Goal: Transaction & Acquisition: Purchase product/service

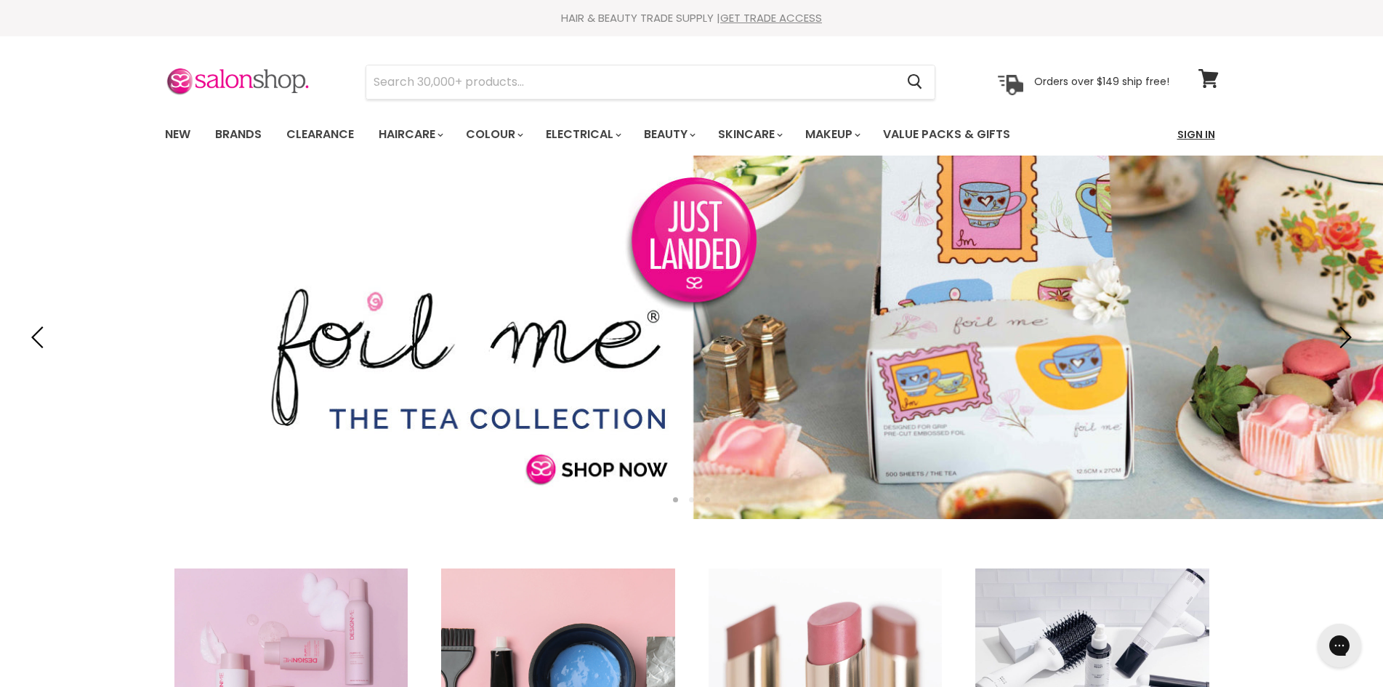
click at [1204, 131] on link "Sign In" at bounding box center [1195, 134] width 55 height 31
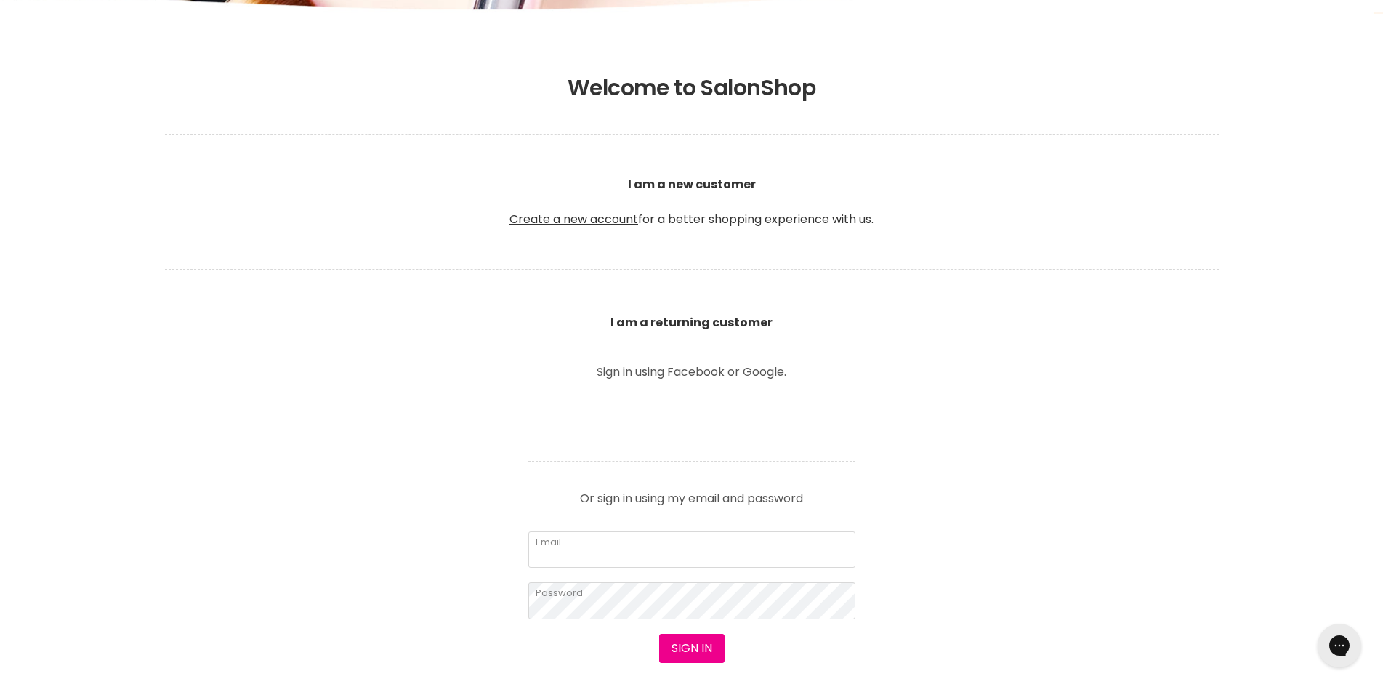
scroll to position [291, 0]
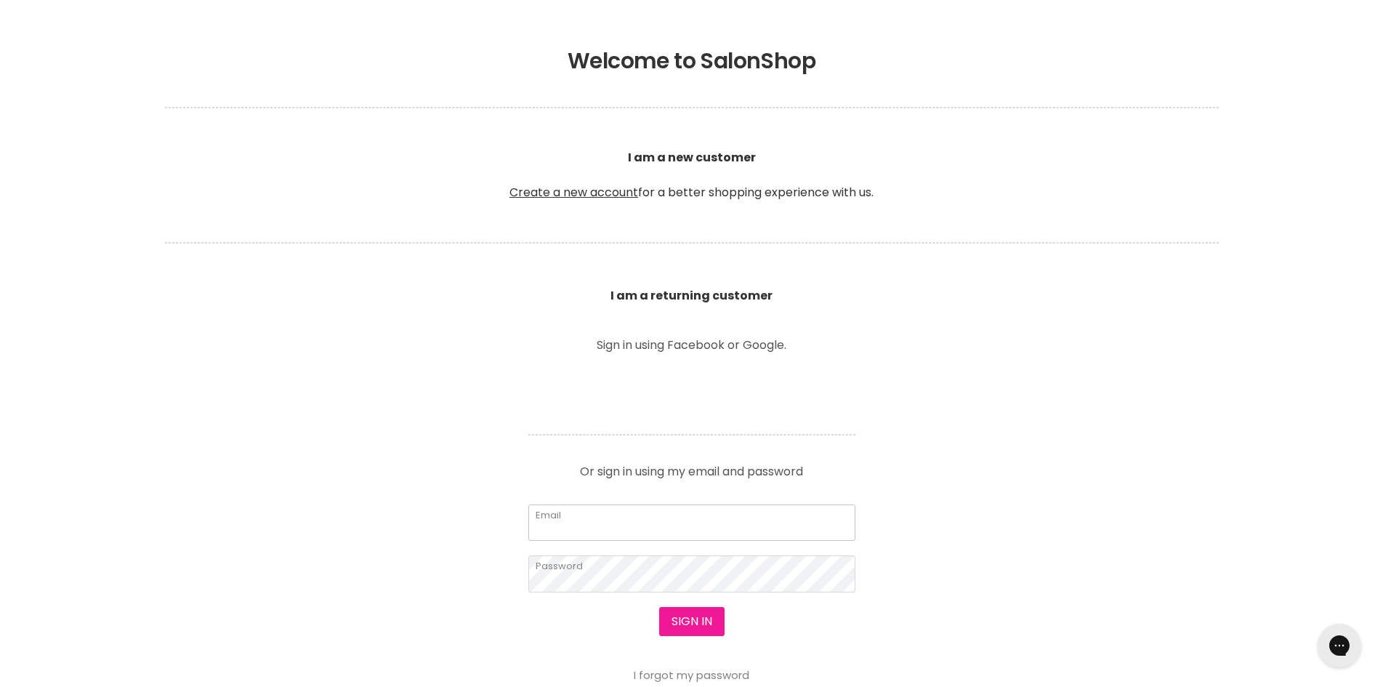
type input "sophia.mimikos@gmail.com"
click at [690, 626] on button "Sign in" at bounding box center [691, 621] width 65 height 29
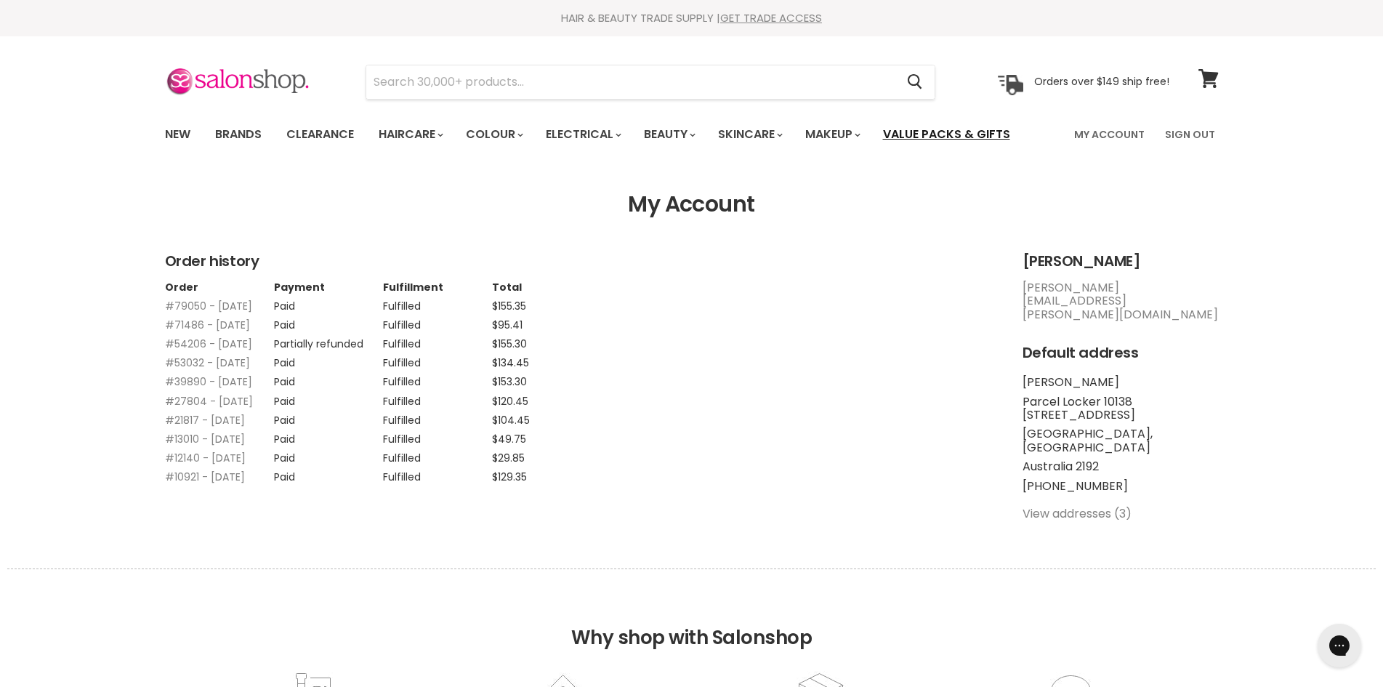
click at [1000, 136] on link "Value Packs & Gifts" at bounding box center [946, 134] width 149 height 31
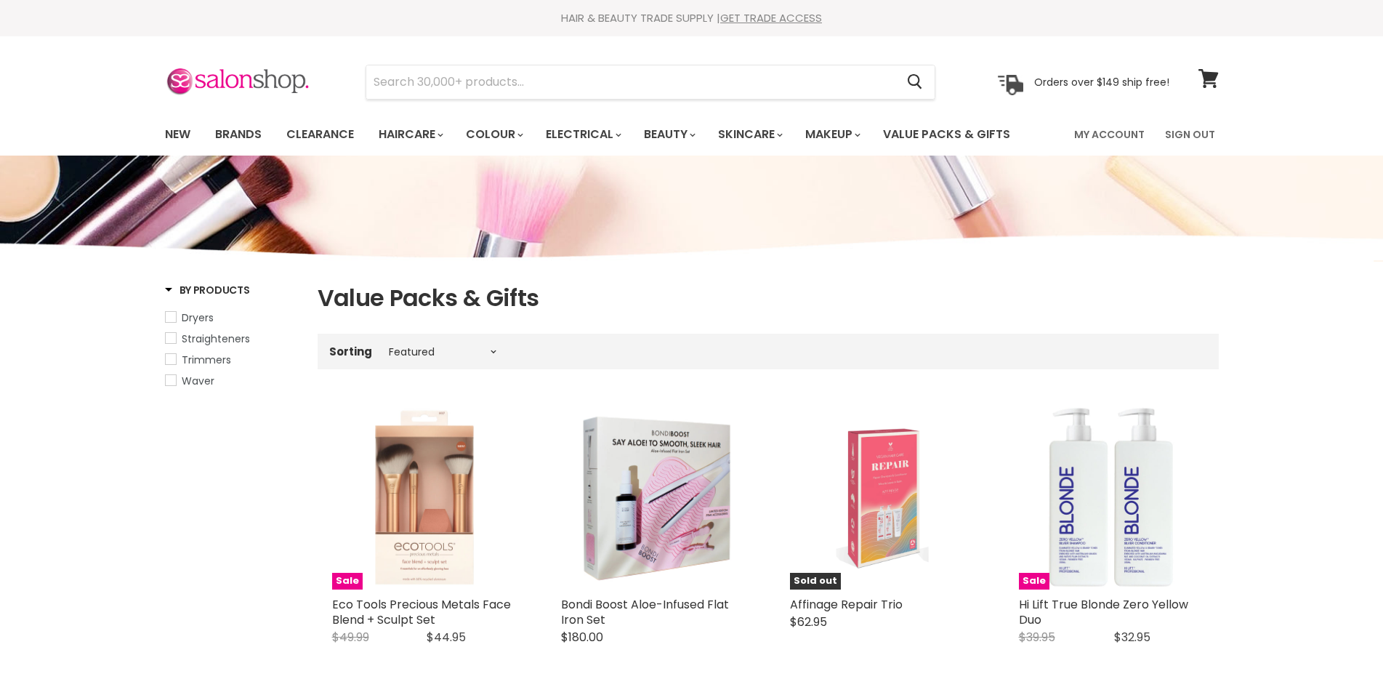
select select "manual"
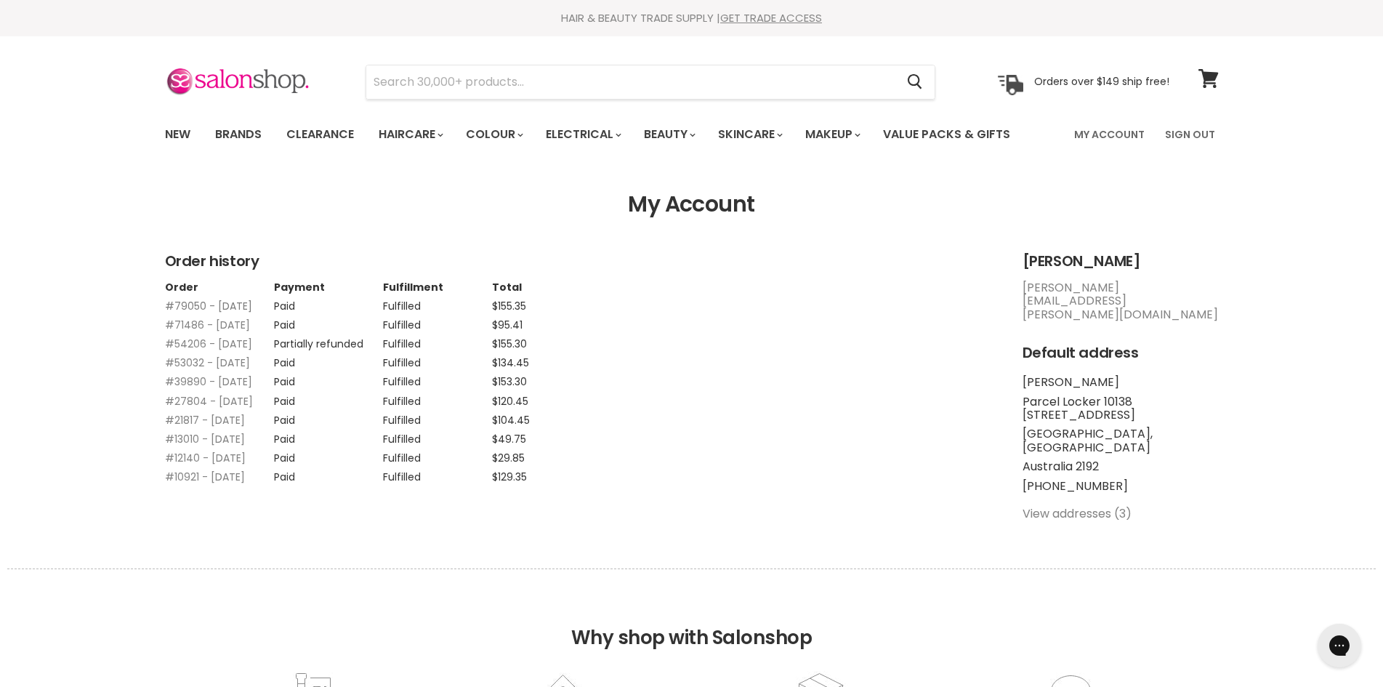
click at [219, 309] on link "#79050 - 26 Apr, 2025" at bounding box center [208, 306] width 87 height 15
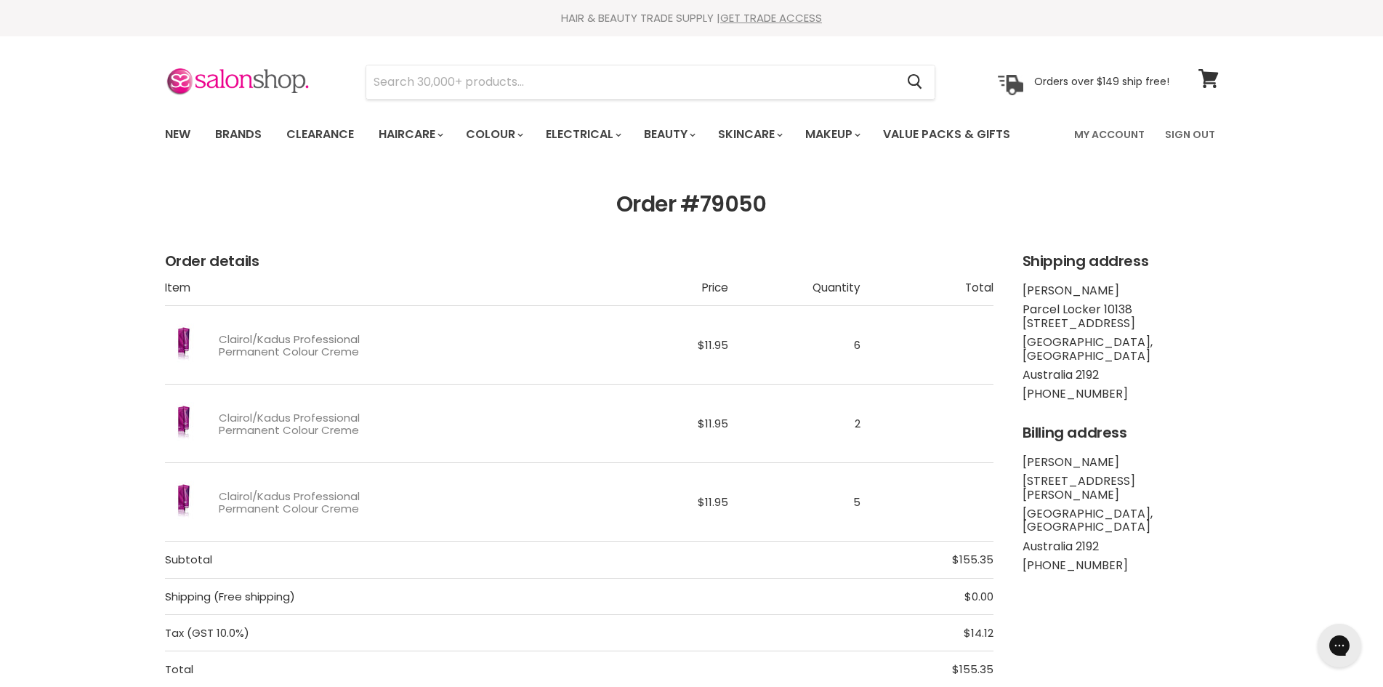
click at [325, 352] on link "Clairol/Kadus Professional Permanent Colour Creme" at bounding box center [318, 345] width 198 height 25
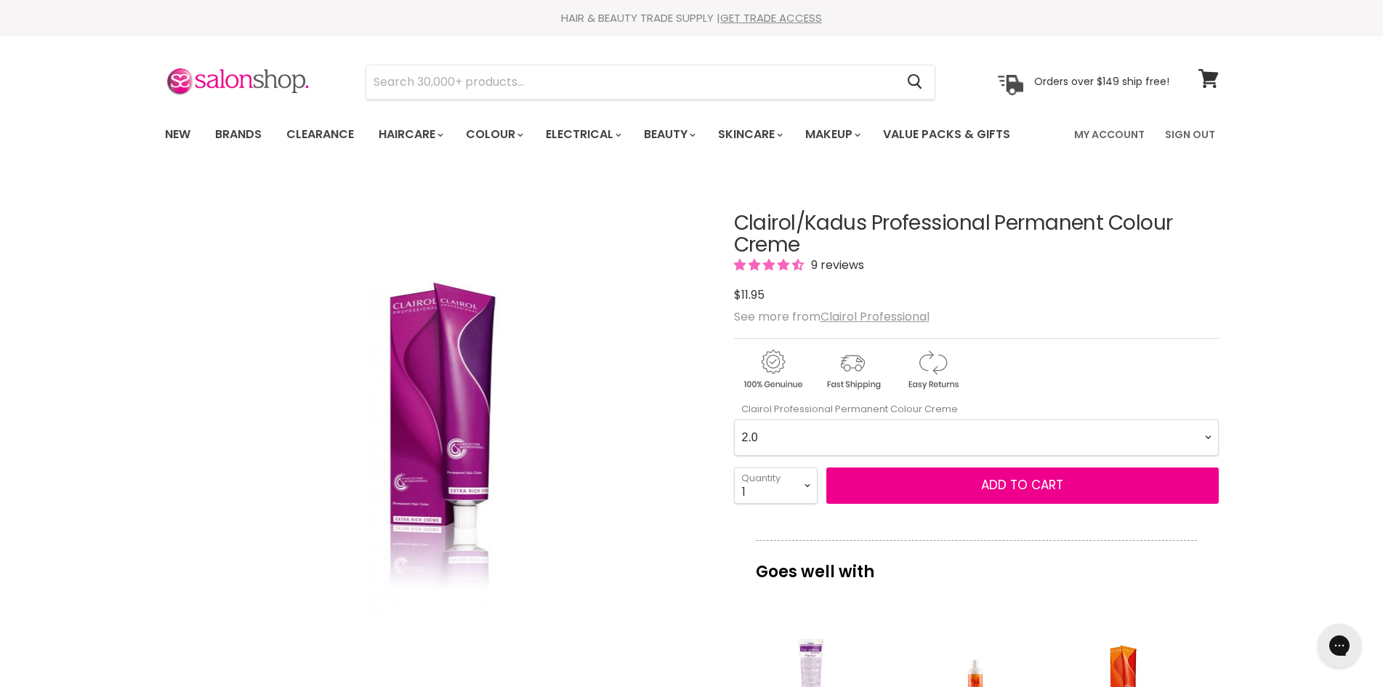
click at [1196, 438] on Creme-0-0 "2.0 2.8 3.0 3.6 4.0 4.07 4.65 4.71 4.75 4.77 5.0 5.07 5.1 5.46 5.5 5.6 5.7 5.71…" at bounding box center [976, 437] width 485 height 36
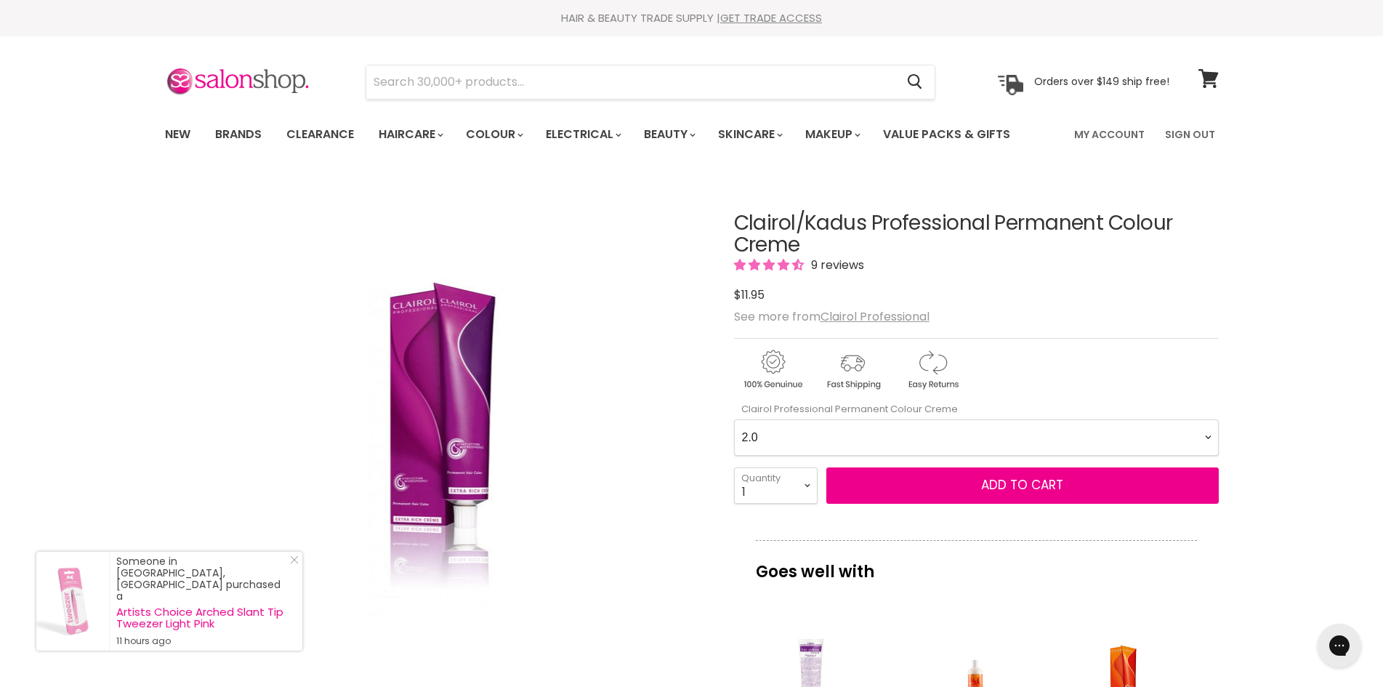
select Creme-0-0 "10.0"
click at [734, 419] on Creme-0-0 "2.0 2.8 3.0 3.6 4.0 4.07 4.65 4.71 4.75 4.77 5.0 5.07 5.1 5.46 5.5 5.6 5.7 5.71…" at bounding box center [976, 437] width 485 height 36
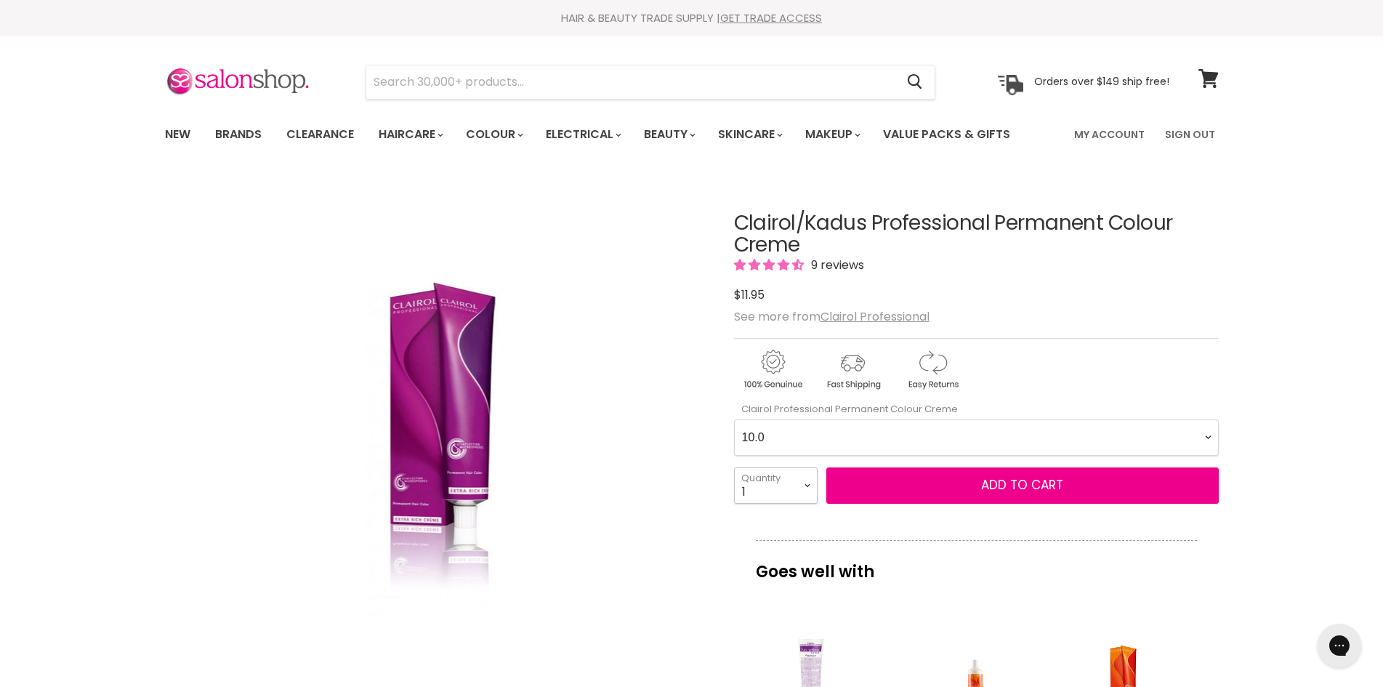
click at [804, 485] on select "1 2 3 4 5 6 7 8 9 10+" at bounding box center [776, 485] width 84 height 36
select select "10+"
click at [734, 467] on select "1 2 3 4 5 6 7 8 9 10+" at bounding box center [776, 485] width 84 height 36
type input "10"
click at [942, 586] on p "Goes well with" at bounding box center [976, 564] width 441 height 48
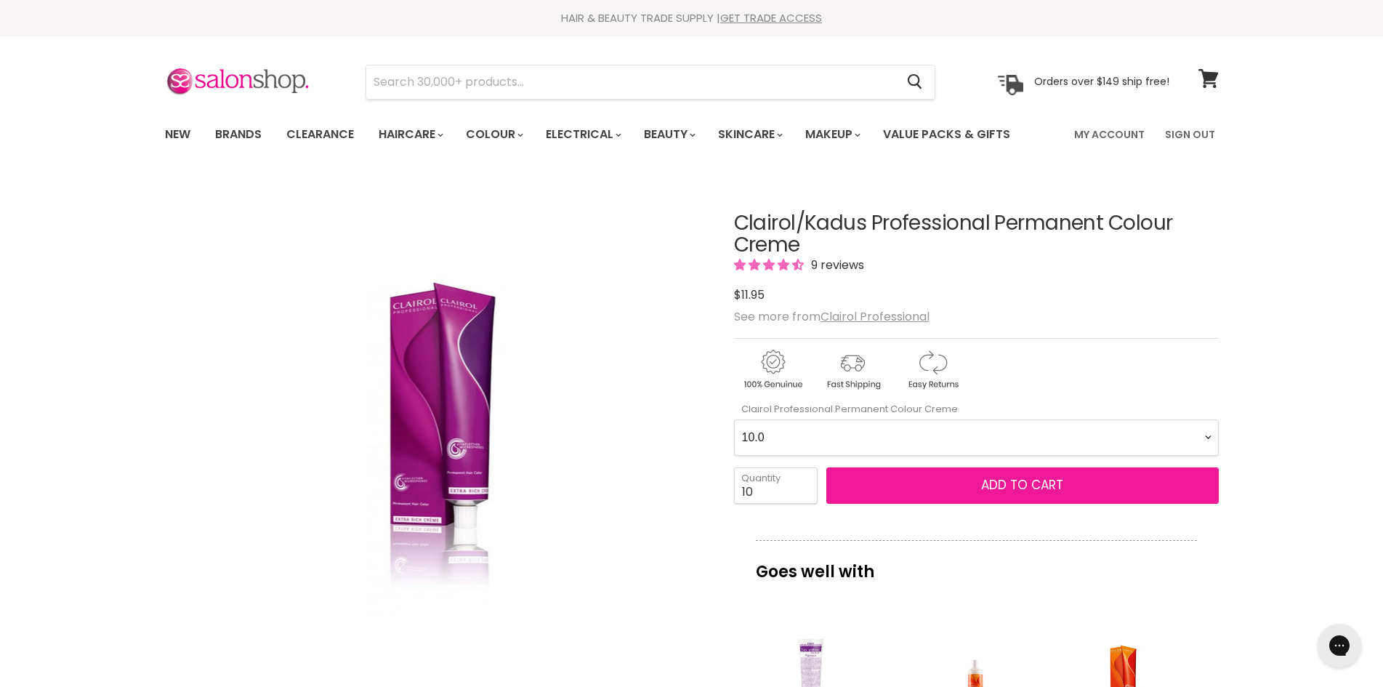
click at [1005, 495] on button "Add to cart" at bounding box center [1022, 485] width 392 height 36
click at [1035, 484] on span "Add to cart" at bounding box center [1022, 484] width 82 height 17
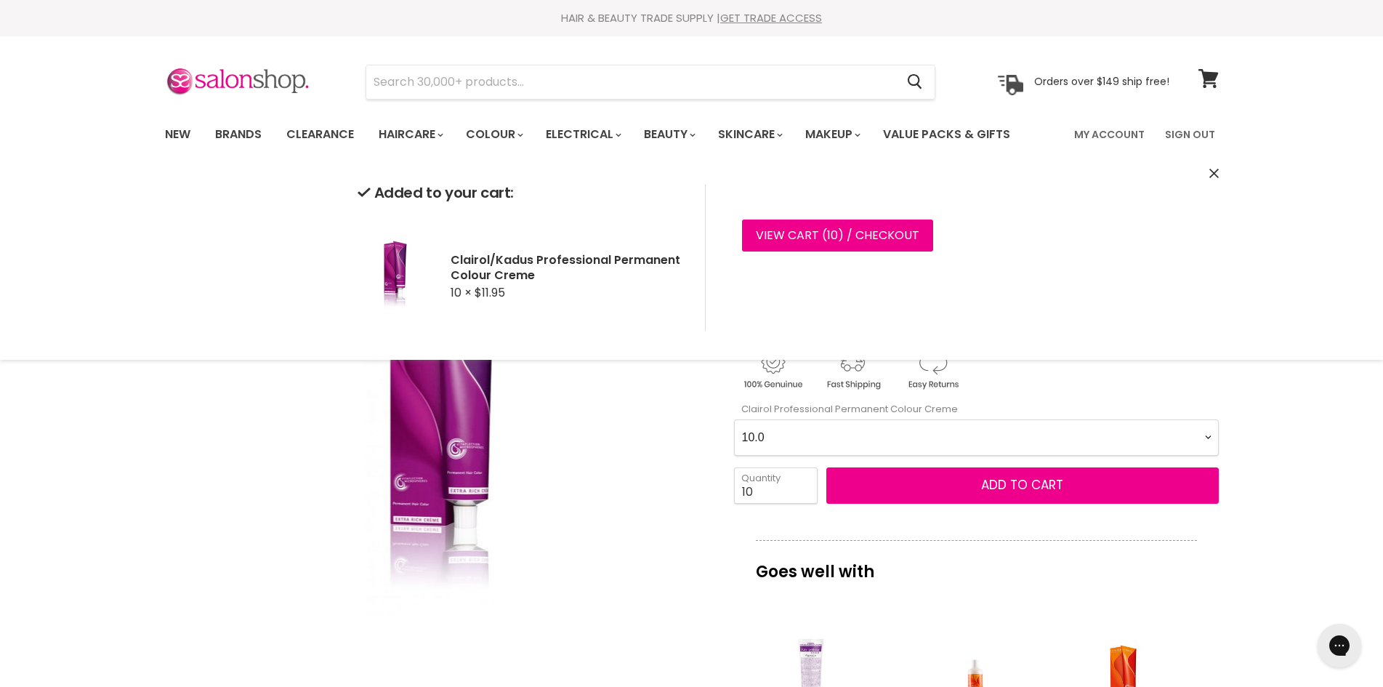
click at [604, 489] on img "Clairol/Kadus Professional Permanent Colour Creme image. Click or Scroll to Zoo…" at bounding box center [435, 447] width 339 height 509
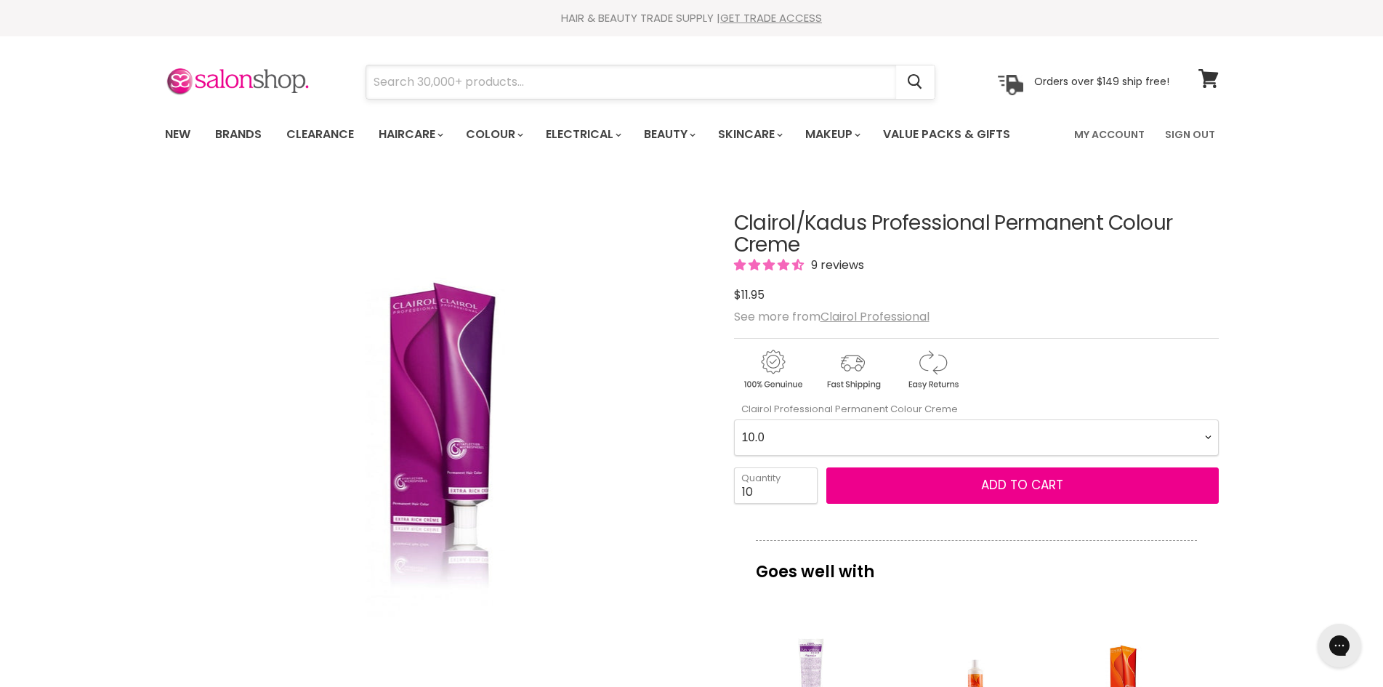
click at [459, 84] on input "Search" at bounding box center [631, 81] width 530 height 33
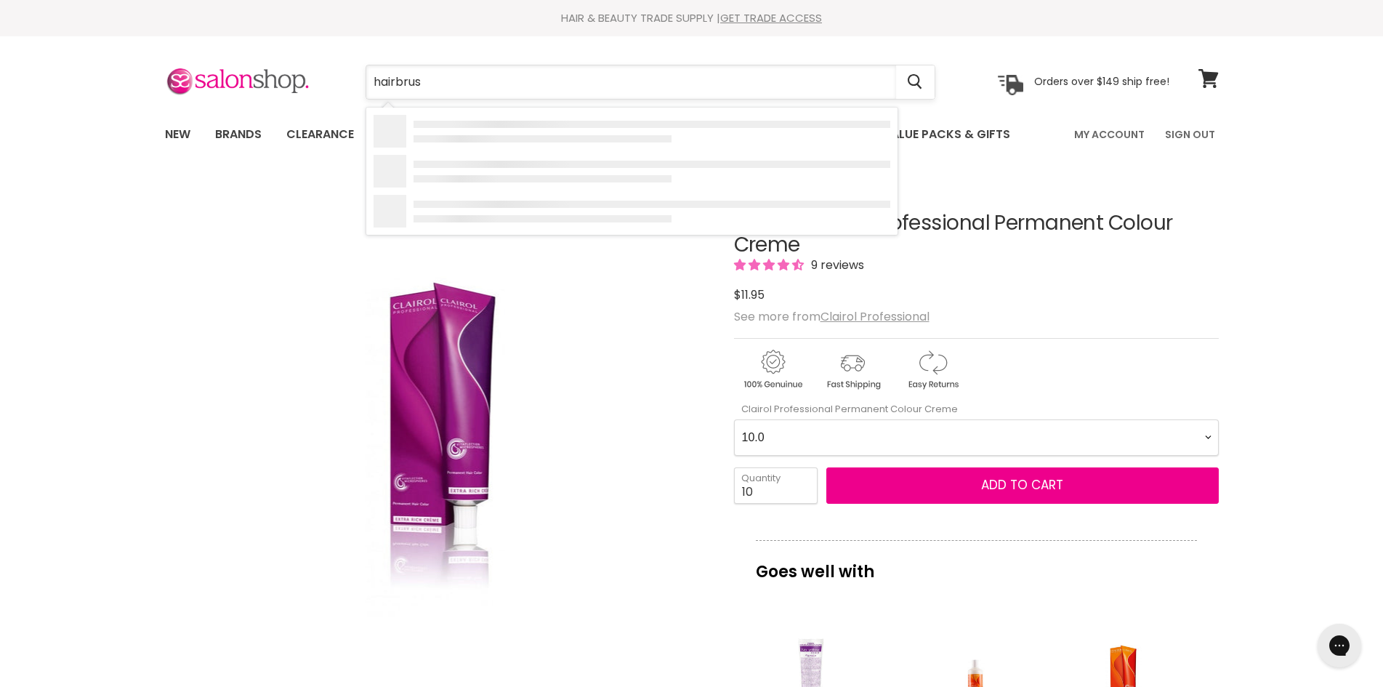
type input "hairbrush"
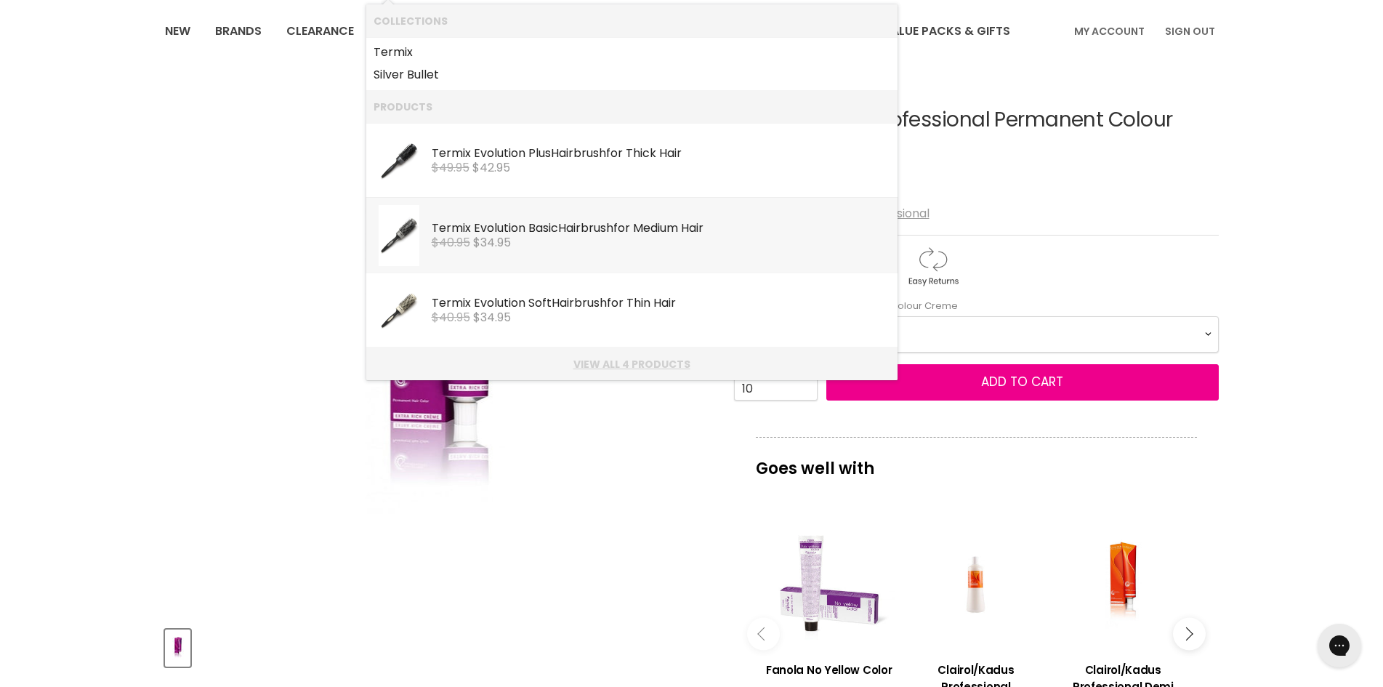
scroll to position [145, 0]
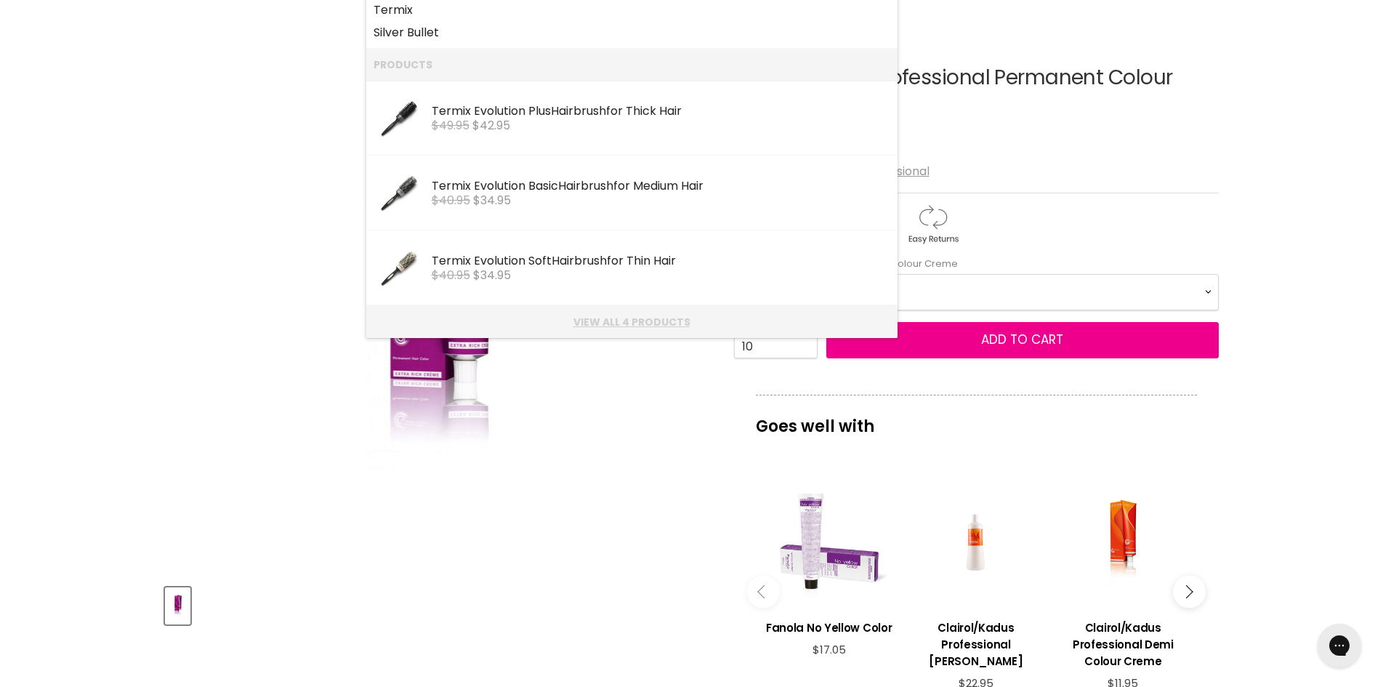
click at [630, 325] on link "View all 4 products" at bounding box center [632, 322] width 517 height 12
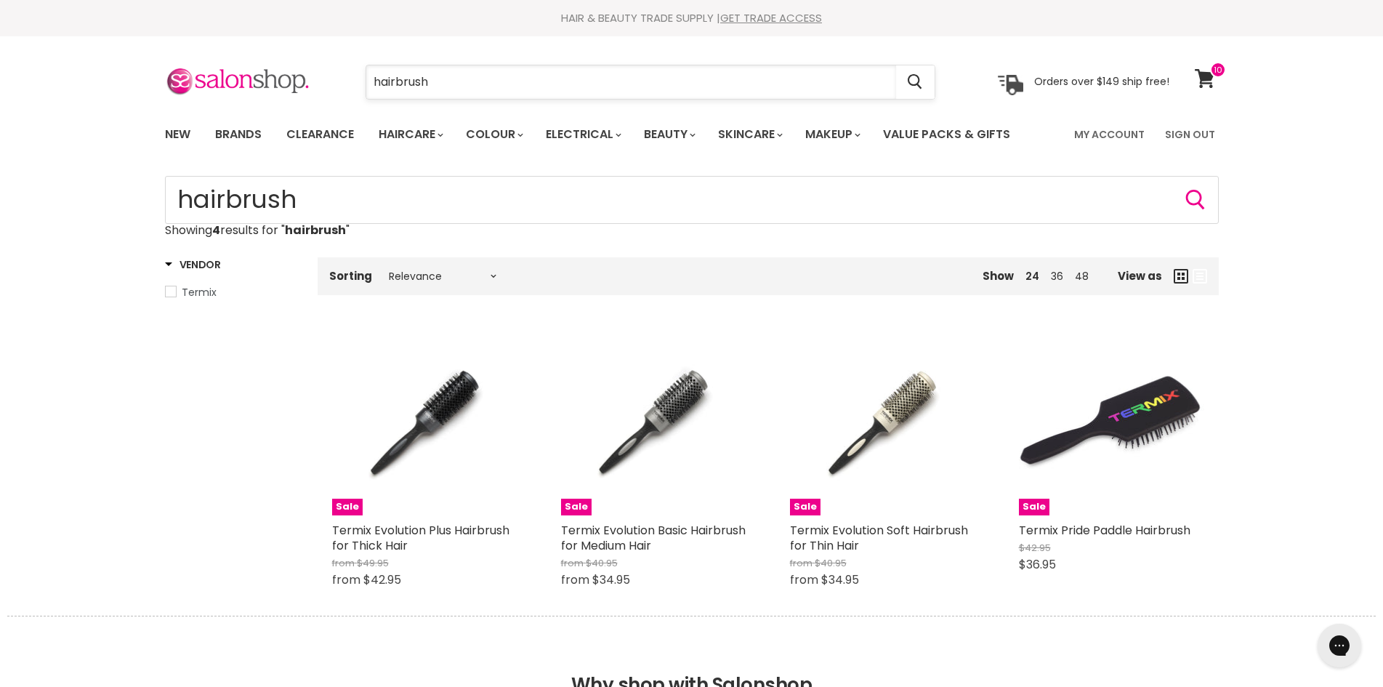
click at [396, 80] on input "hairbrush" at bounding box center [631, 81] width 530 height 33
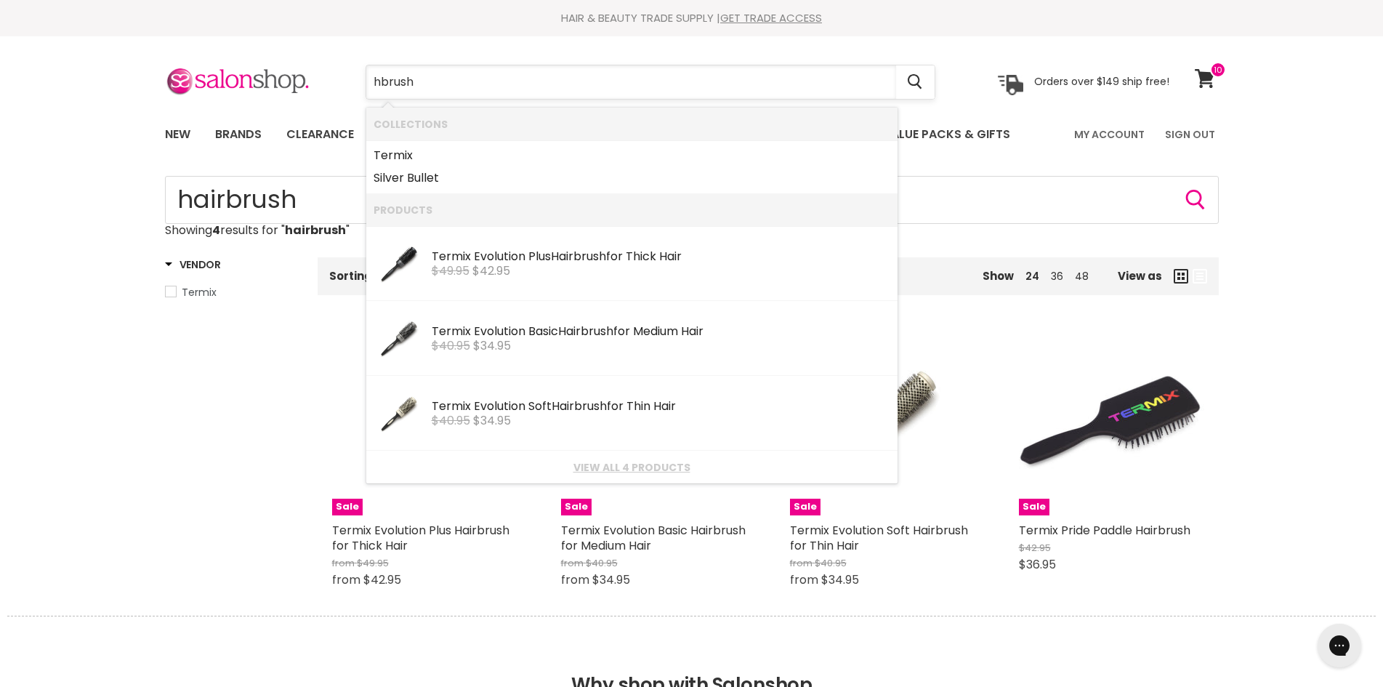
type input "brush"
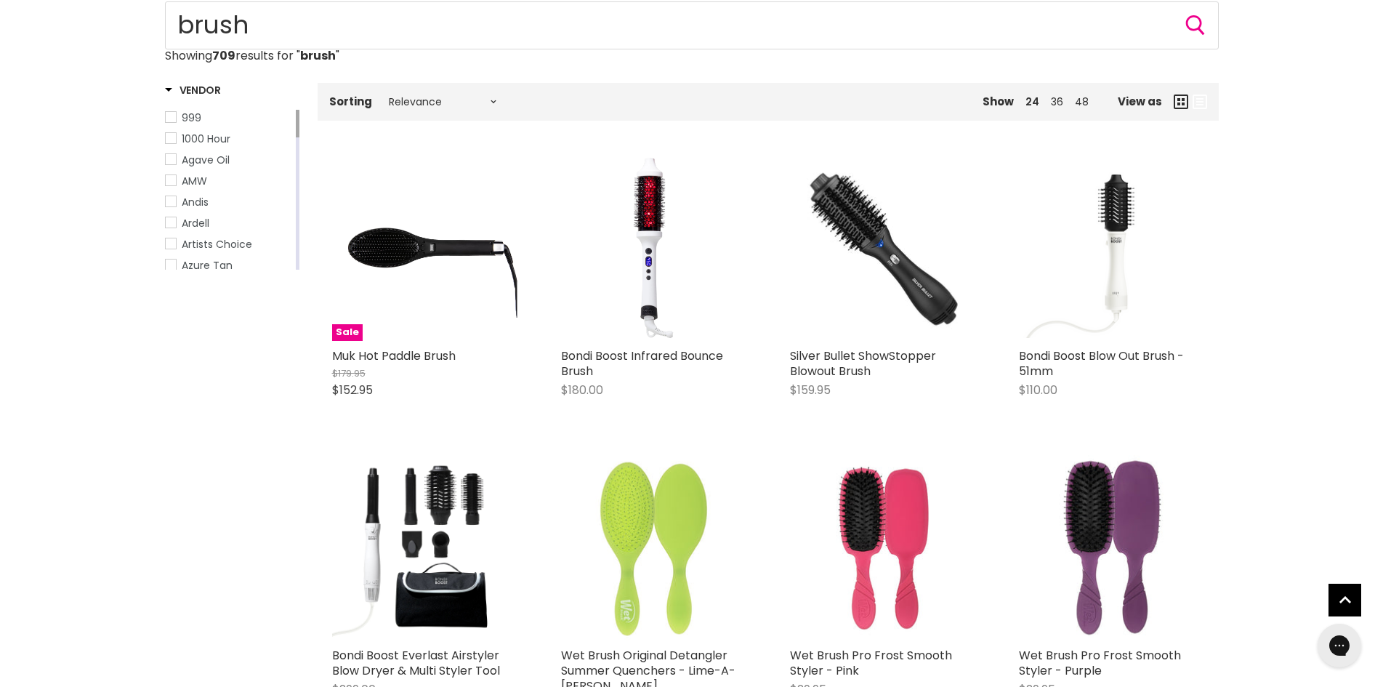
scroll to position [436, 0]
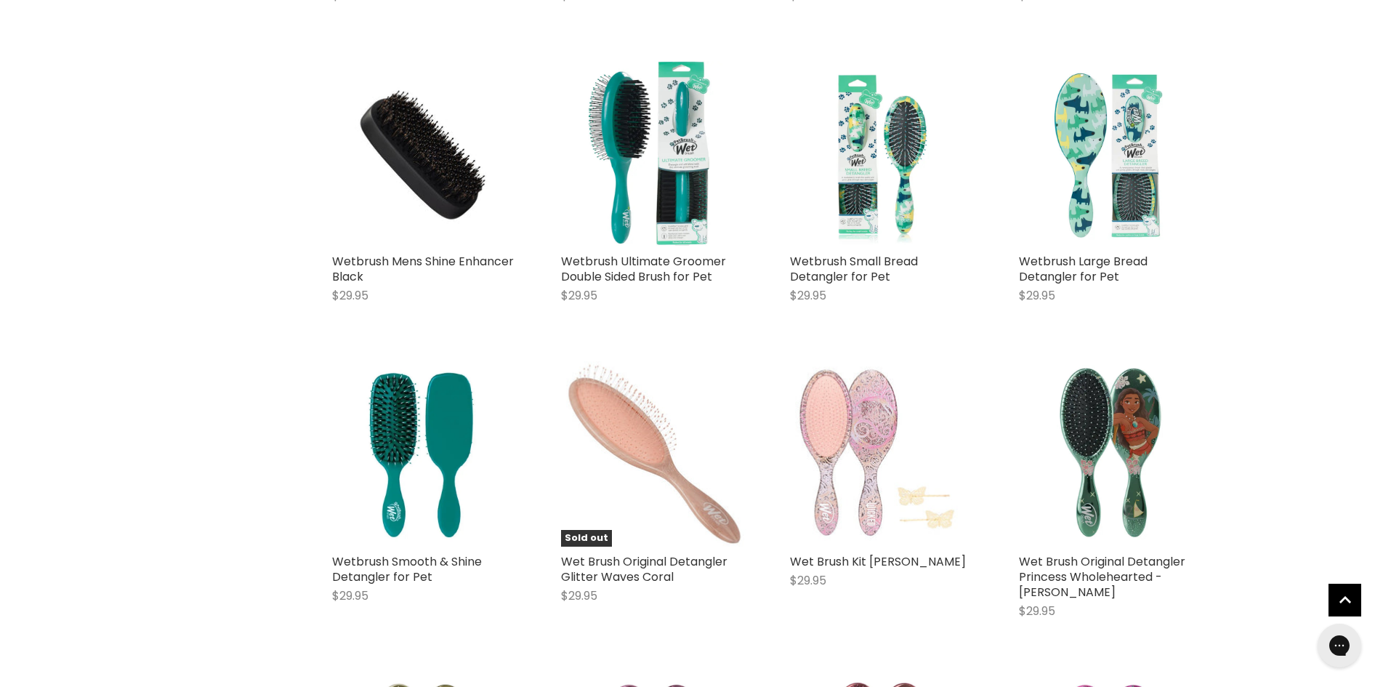
scroll to position [2253, 0]
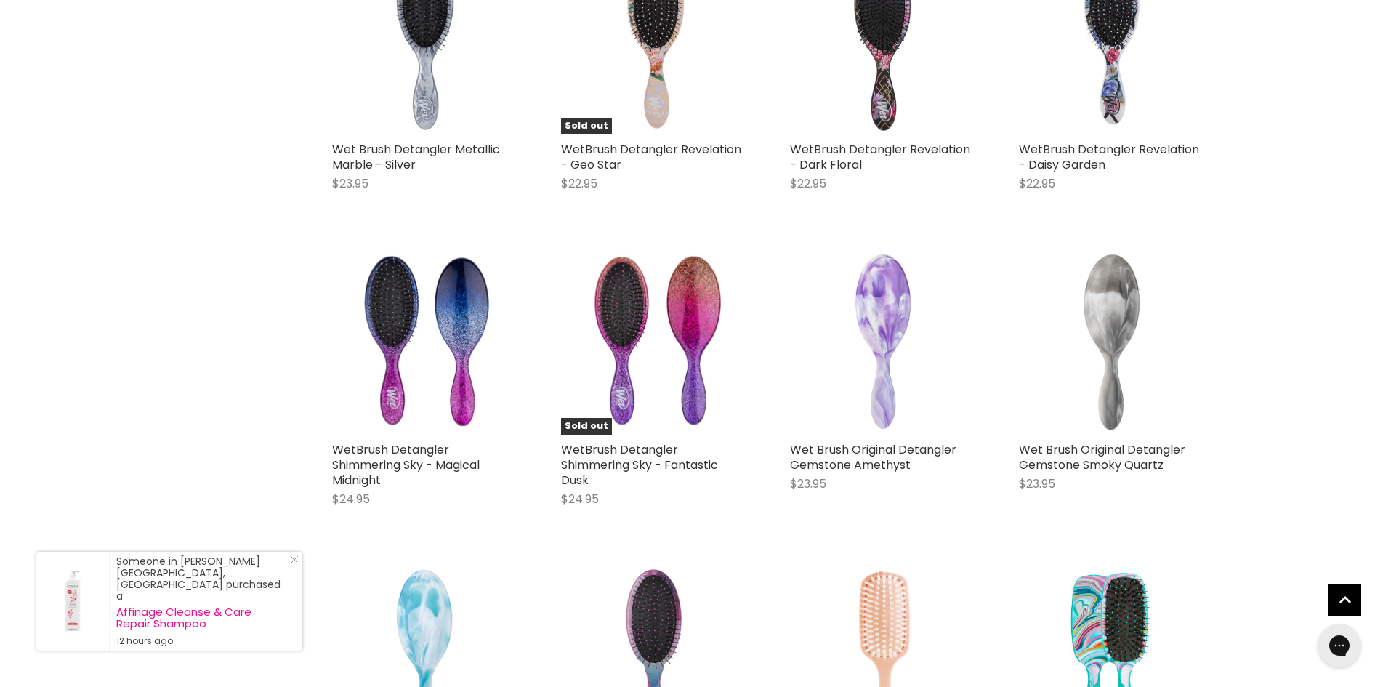
scroll to position [7439, 0]
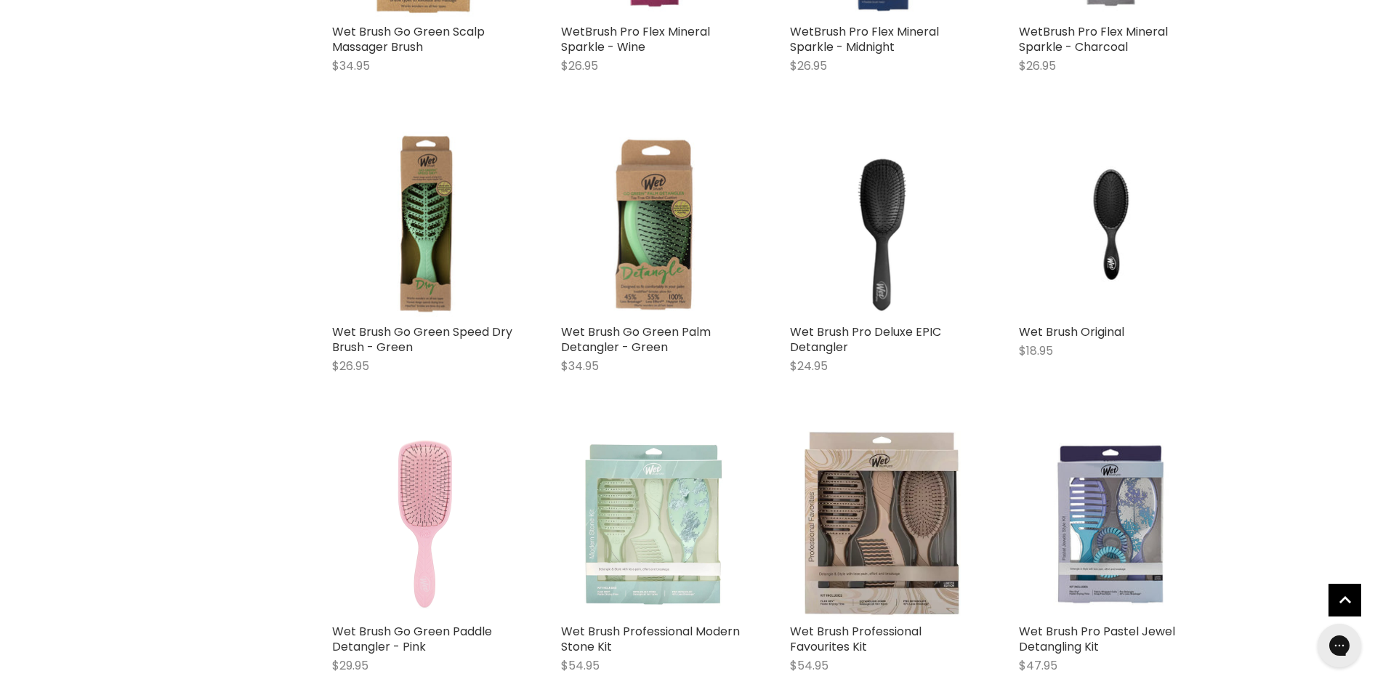
scroll to position [10273, 0]
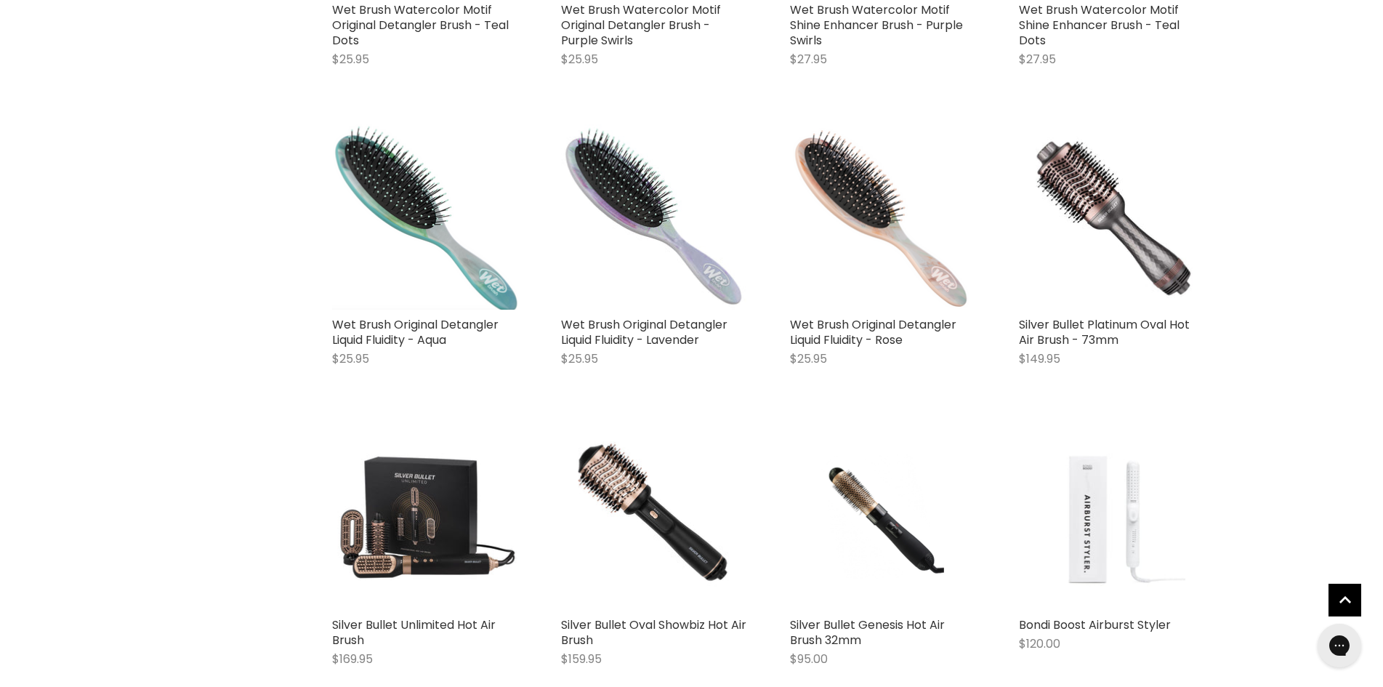
scroll to position [12453, 0]
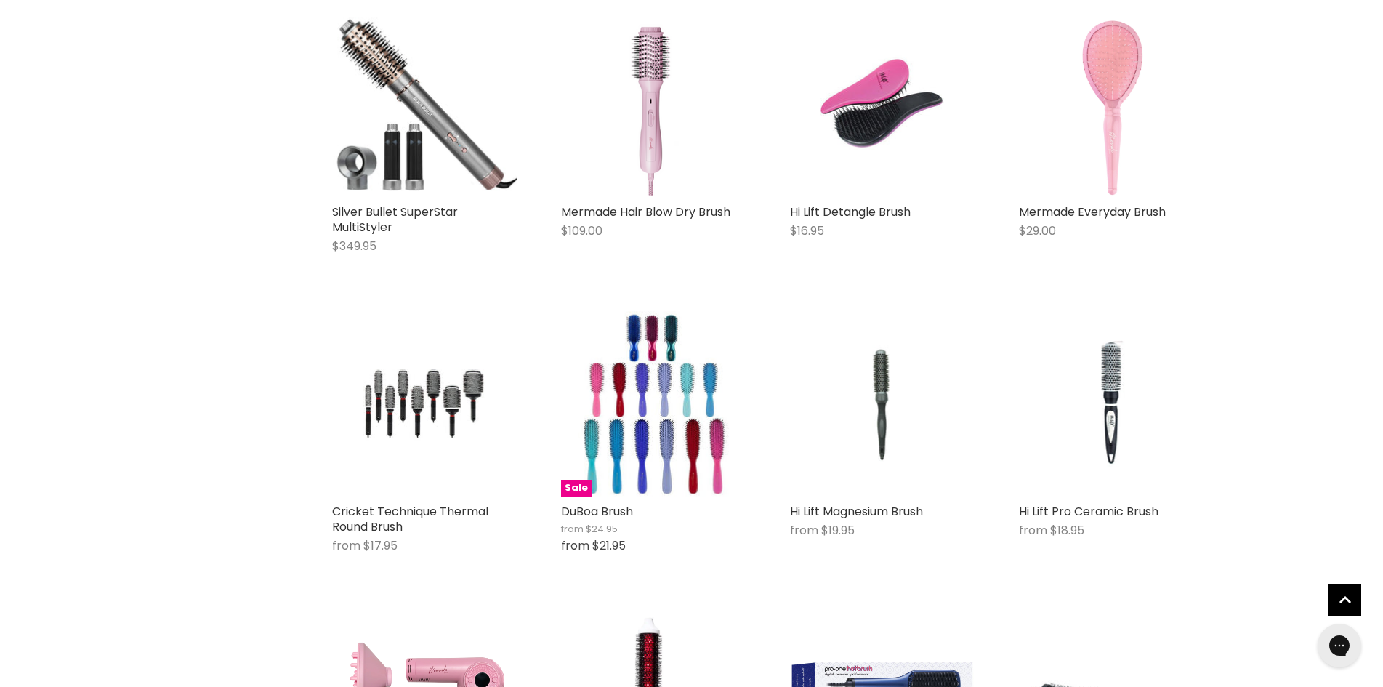
scroll to position [13450, 0]
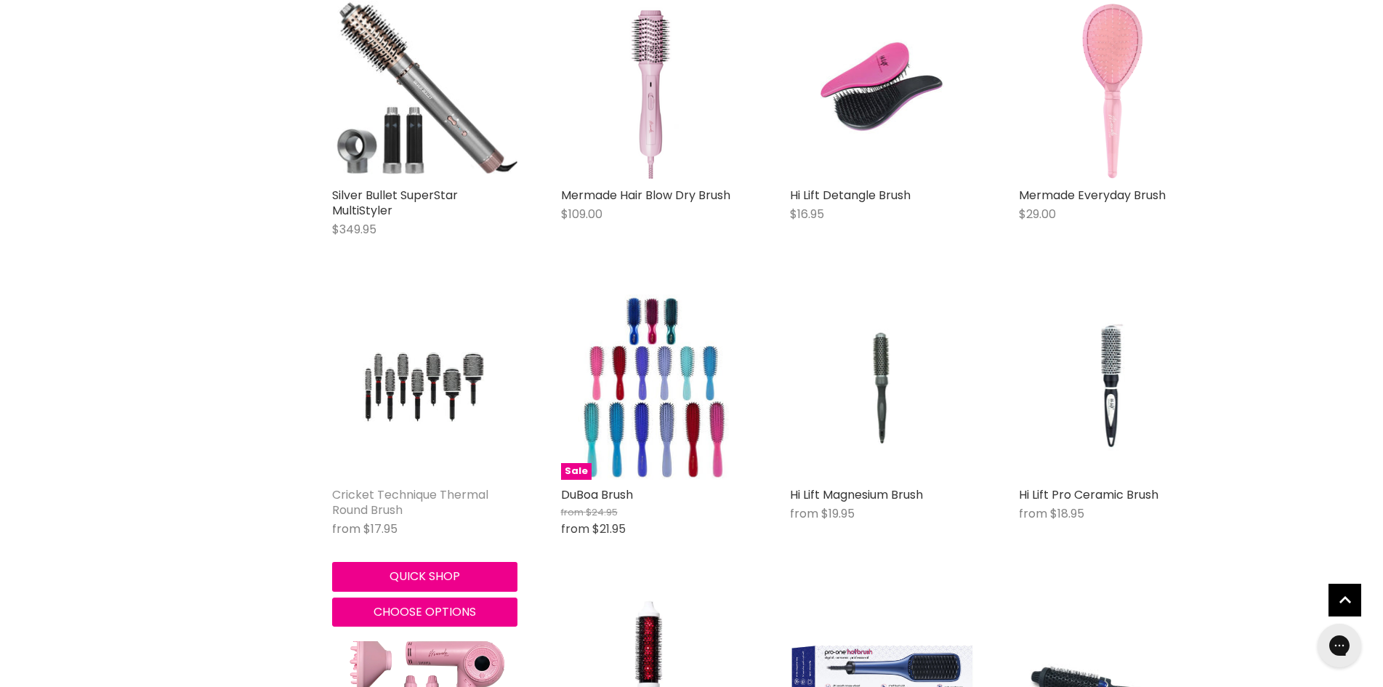
click at [440, 493] on link "Cricket Technique Thermal Round Brush" at bounding box center [410, 502] width 156 height 32
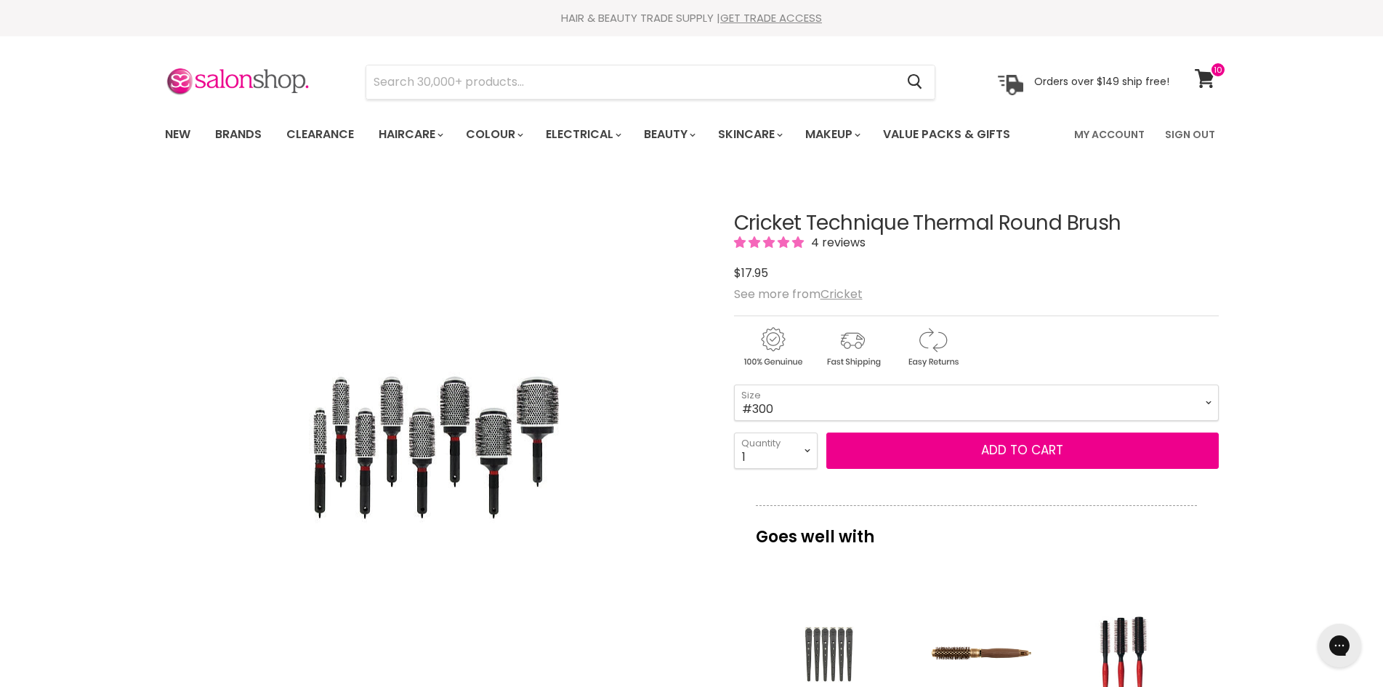
click at [836, 248] on span "4 reviews" at bounding box center [836, 242] width 59 height 17
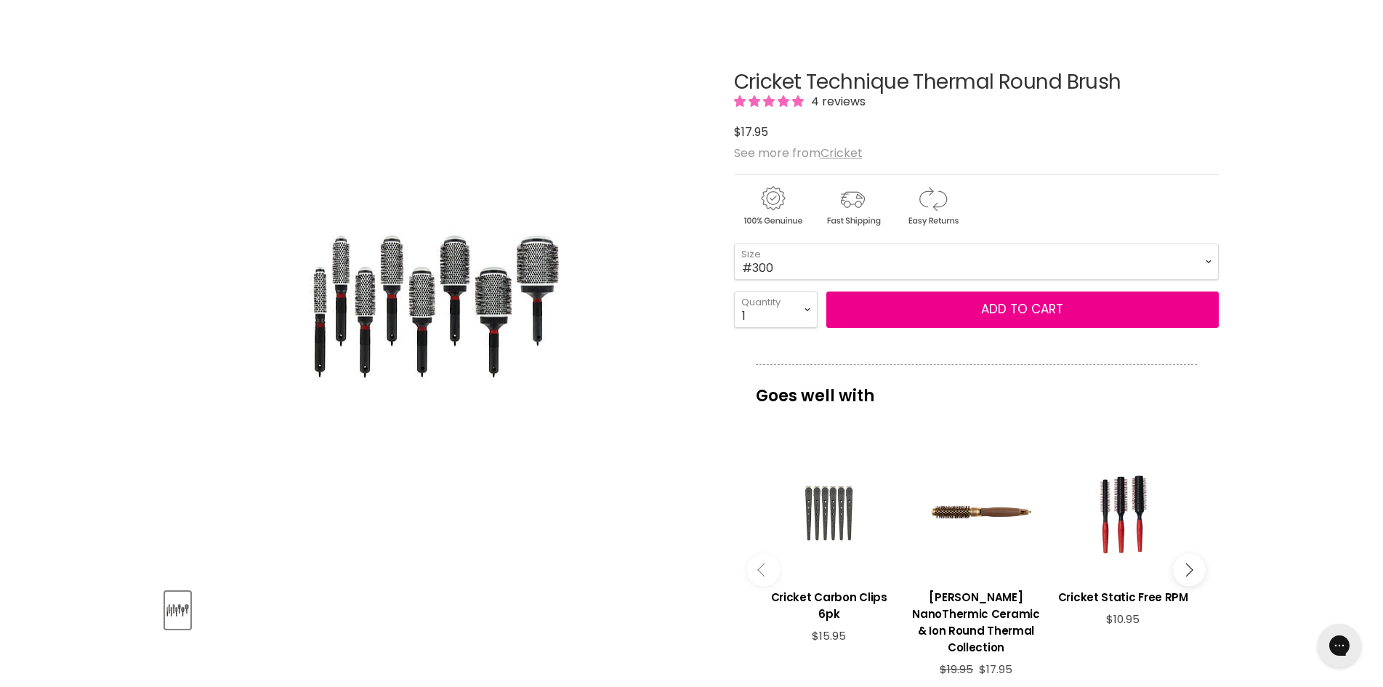
scroll to position [122, 0]
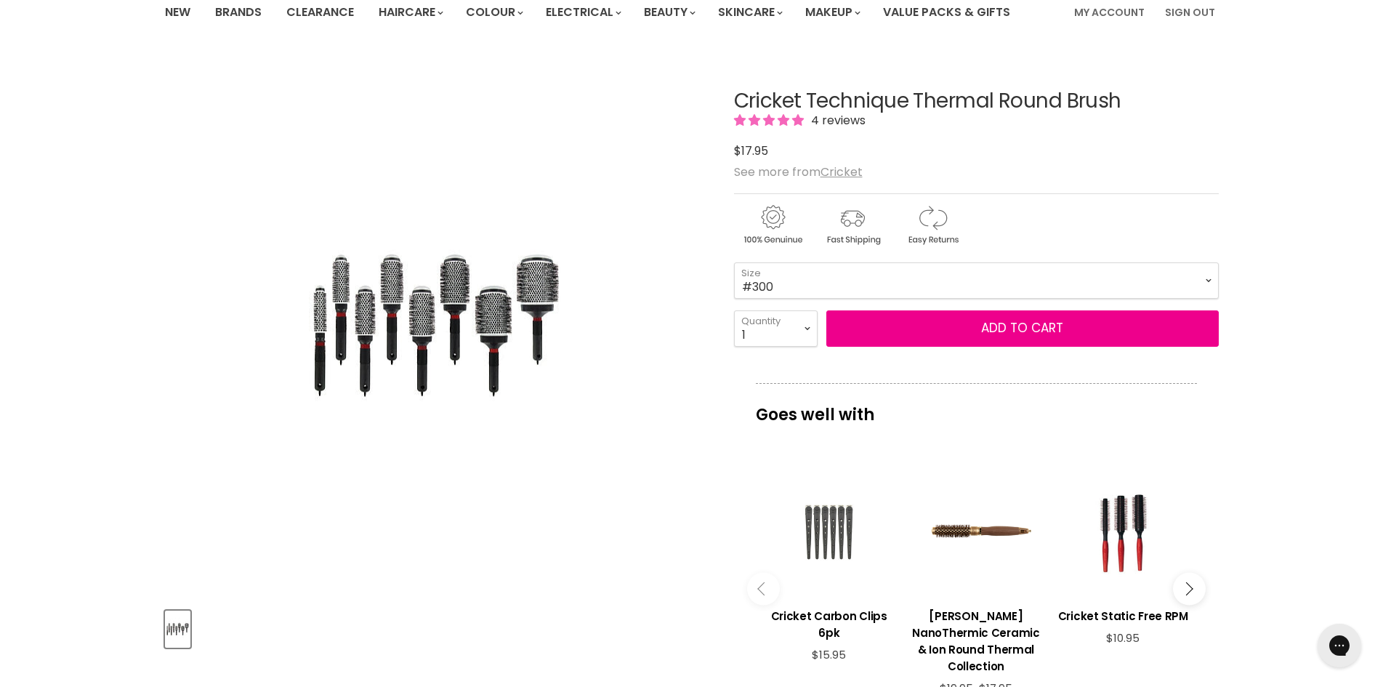
click at [460, 327] on img "Cricket Technique Thermal Round Brush image. Click or Scroll to Zoom." at bounding box center [436, 324] width 254 height 383
click at [1137, 286] on select "#300 #310 #330 #350 #370 #390 #400 #450" at bounding box center [976, 280] width 485 height 36
click at [734, 262] on select "#300 #310 #330 #350 #370 #390 #400 #450" at bounding box center [976, 280] width 485 height 36
select select "#330"
drag, startPoint x: 1123, startPoint y: 102, endPoint x: 776, endPoint y: 105, distance: 347.4
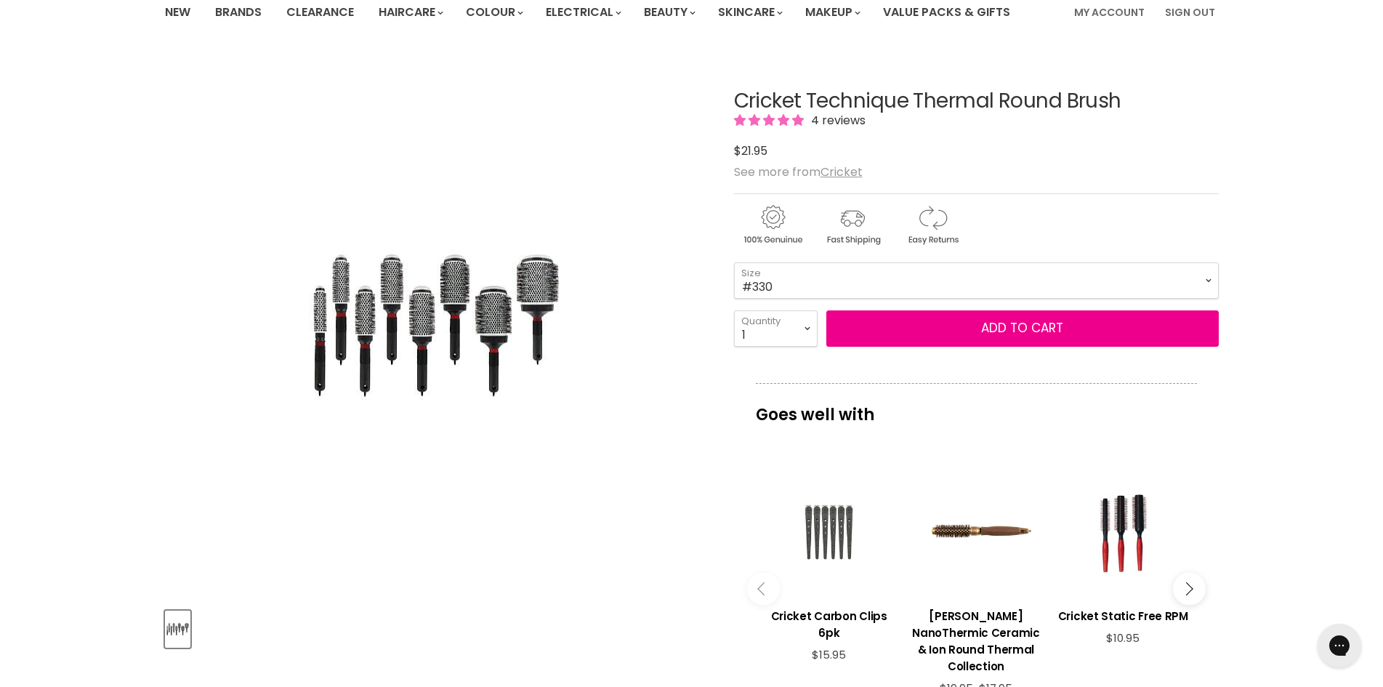
click at [726, 102] on article "Click or scroll to zoom Tap or pinch to zoom Cricket Technique Thermal Round Br…" at bounding box center [692, 538] width 1054 height 969
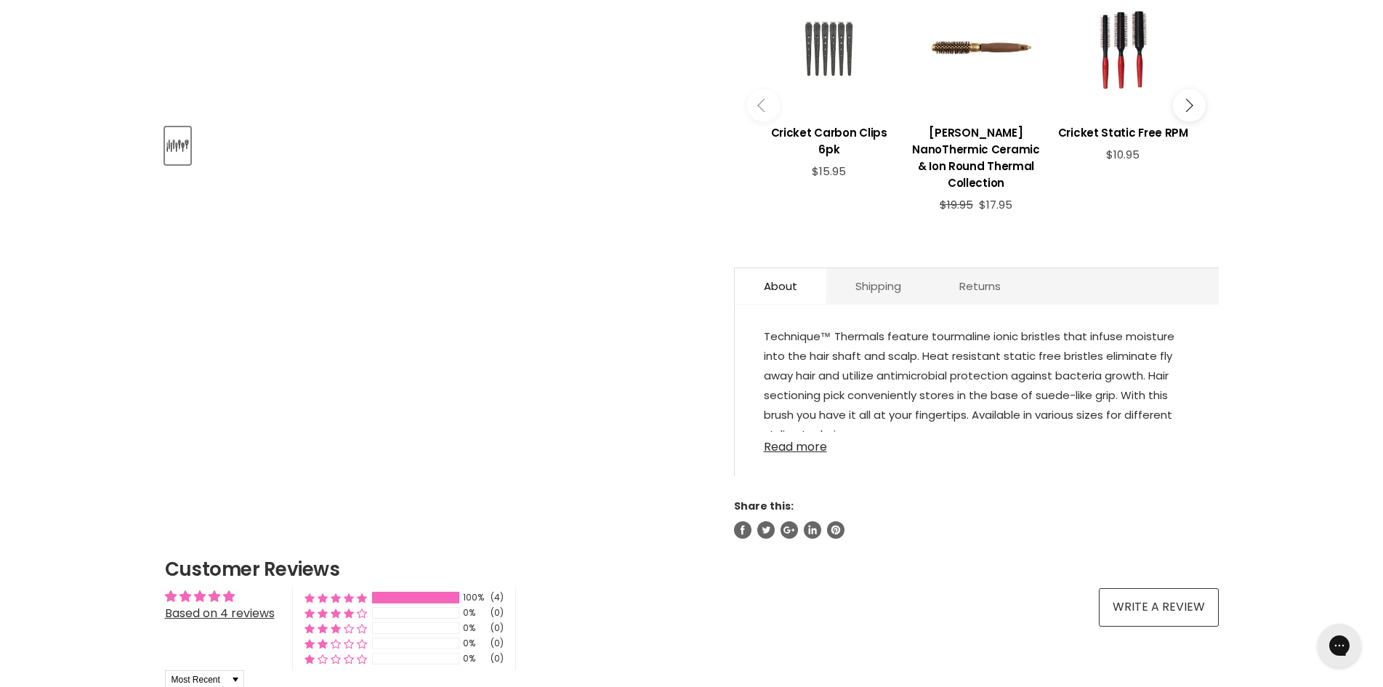
scroll to position [631, 0]
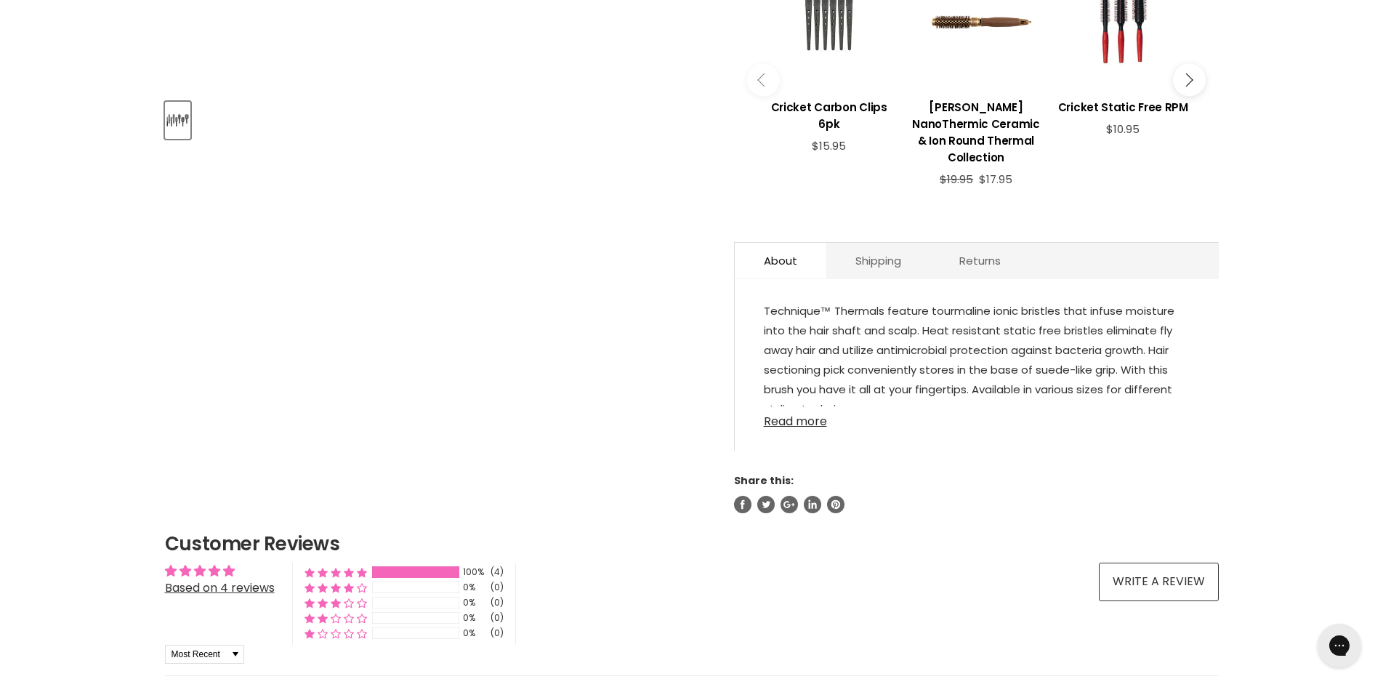
click at [802, 427] on link "Read more" at bounding box center [977, 417] width 426 height 22
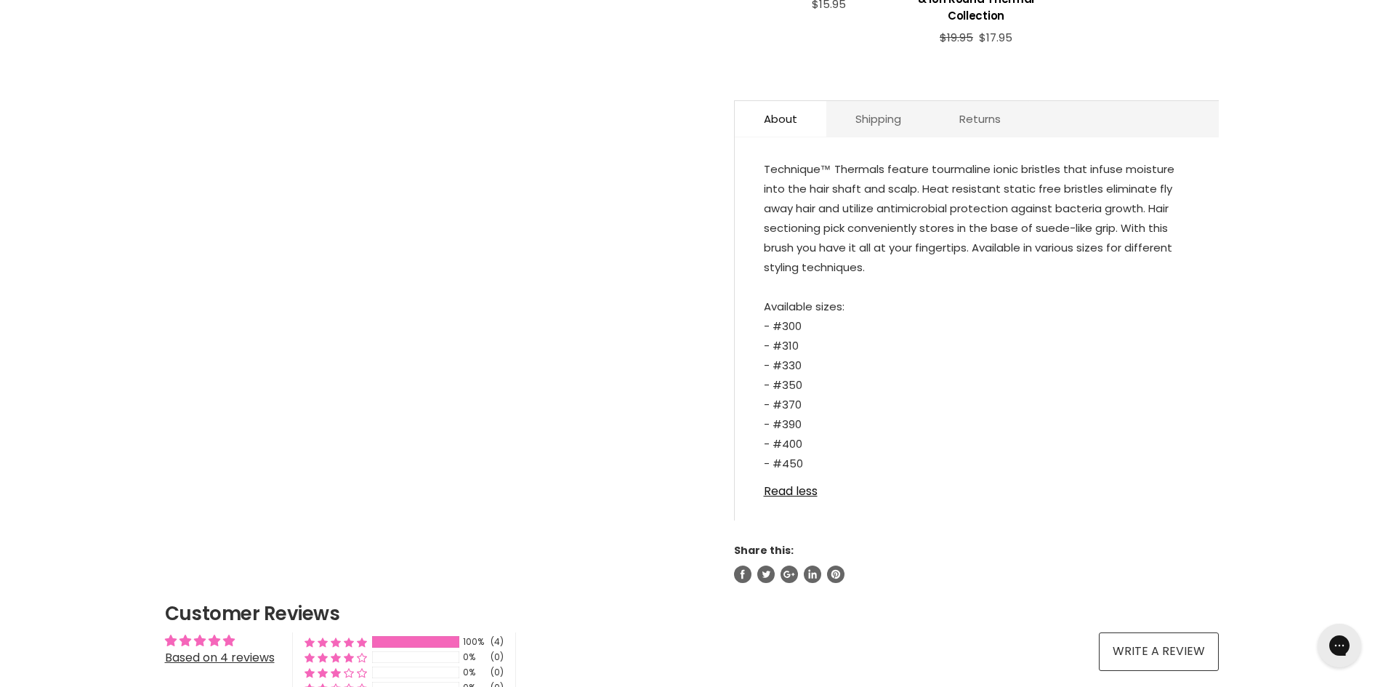
scroll to position [994, 0]
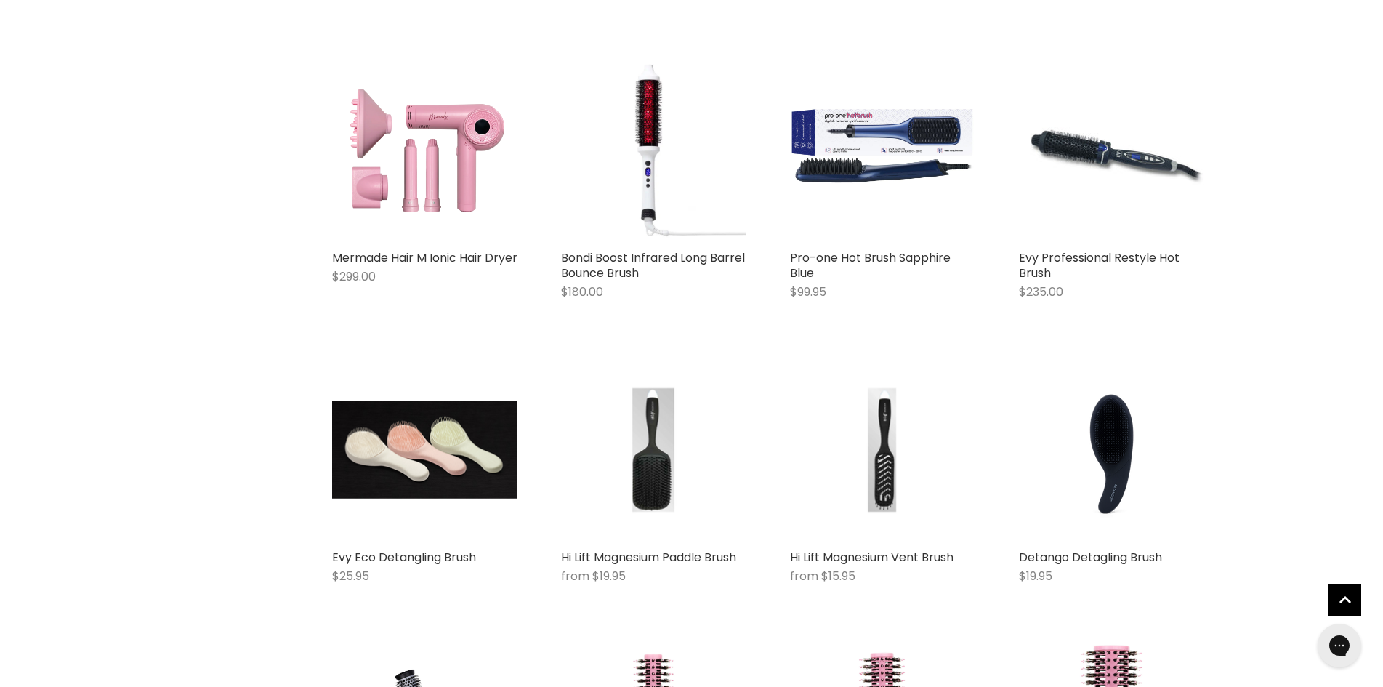
scroll to position [1206, 0]
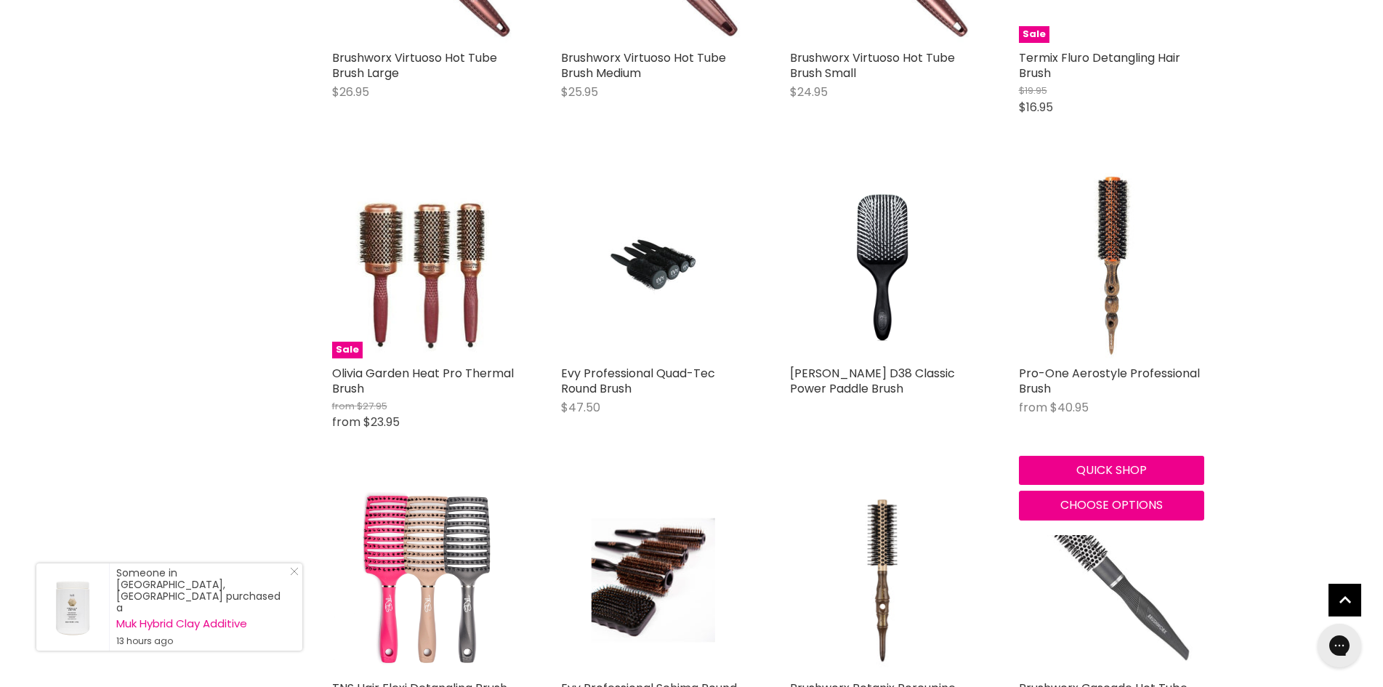
scroll to position [2296, 0]
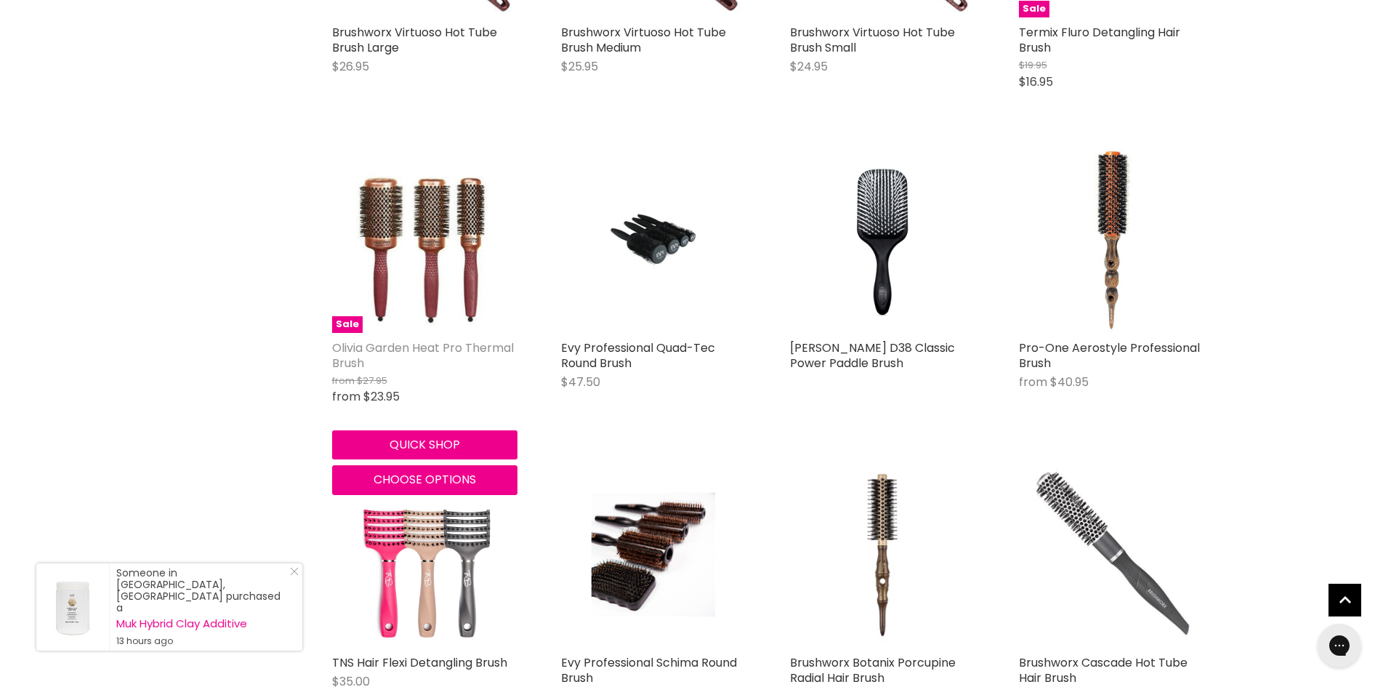
click at [387, 339] on link "Olivia Garden Heat Pro Thermal Brush" at bounding box center [423, 355] width 182 height 32
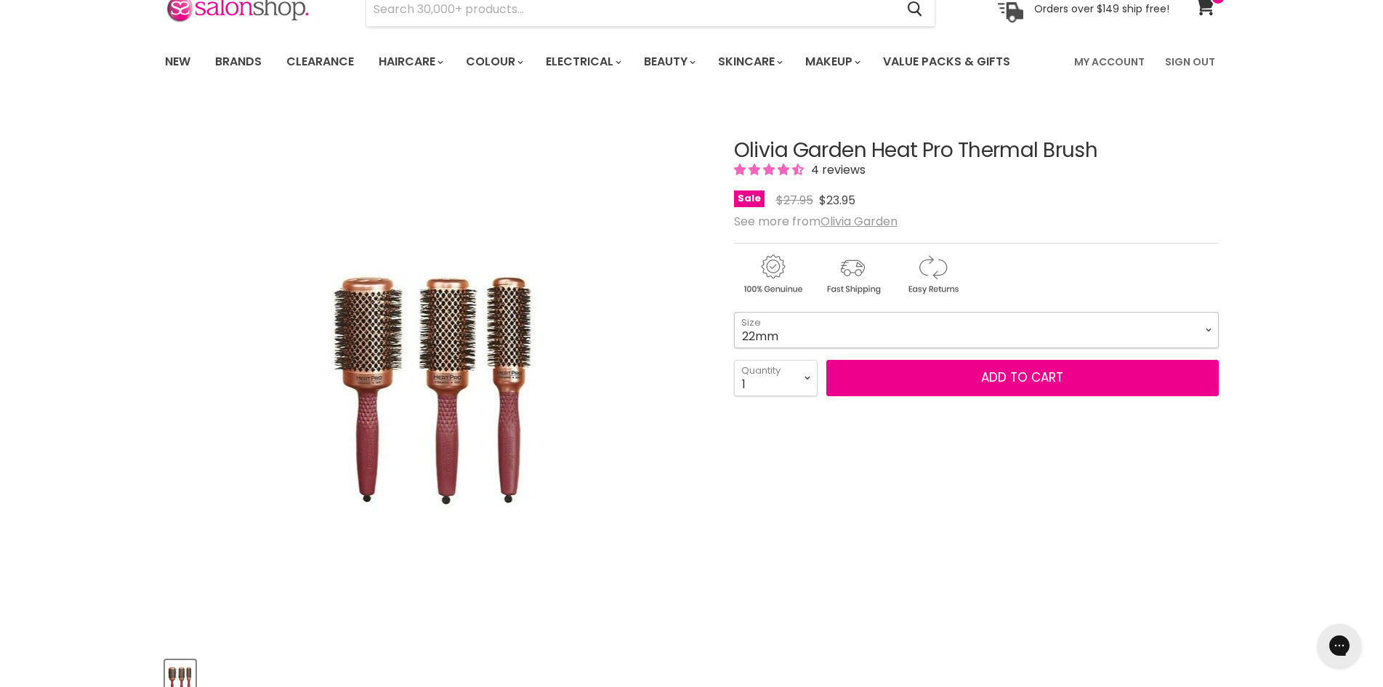
click at [1184, 328] on select "22mm 32mm 42mm 52mm" at bounding box center [976, 330] width 485 height 36
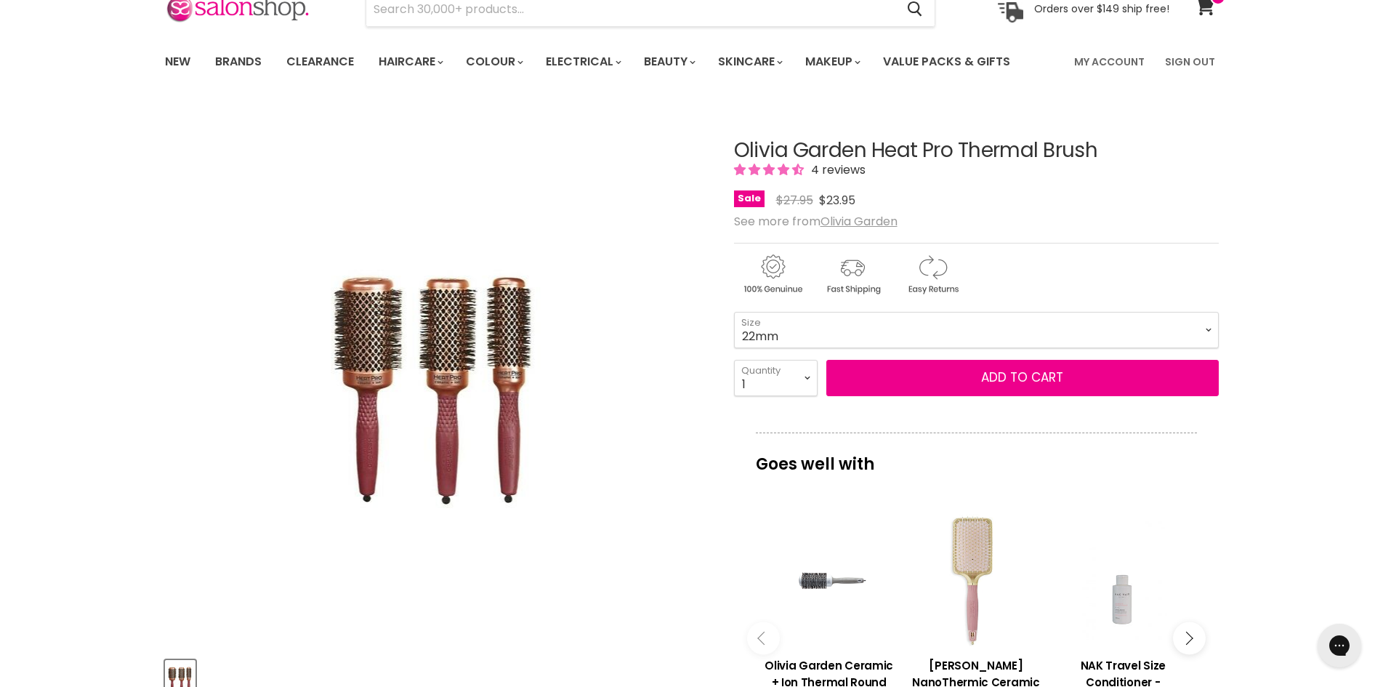
drag, startPoint x: 1102, startPoint y: 147, endPoint x: 715, endPoint y: 156, distance: 387.4
click at [715, 156] on article "Click or scroll to zoom Tap or pinch to zoom Olivia Garden Heat Pro Thermal Bru…" at bounding box center [692, 575] width 1054 height 945
click at [1203, 333] on select "22mm 32mm 42mm 52mm" at bounding box center [976, 330] width 485 height 36
click at [734, 312] on select "22mm 32mm 42mm 52mm" at bounding box center [976, 330] width 485 height 36
select select "42mm"
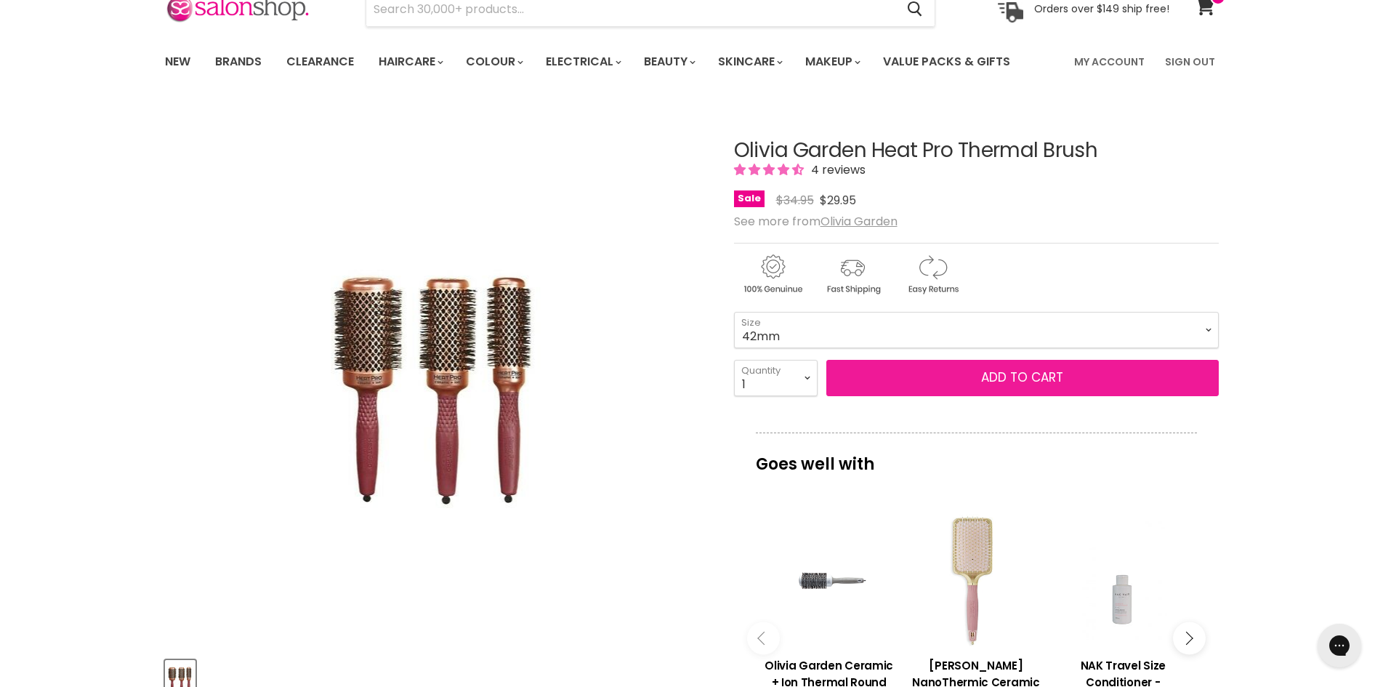
click at [1044, 383] on button "Add to cart" at bounding box center [1022, 378] width 392 height 36
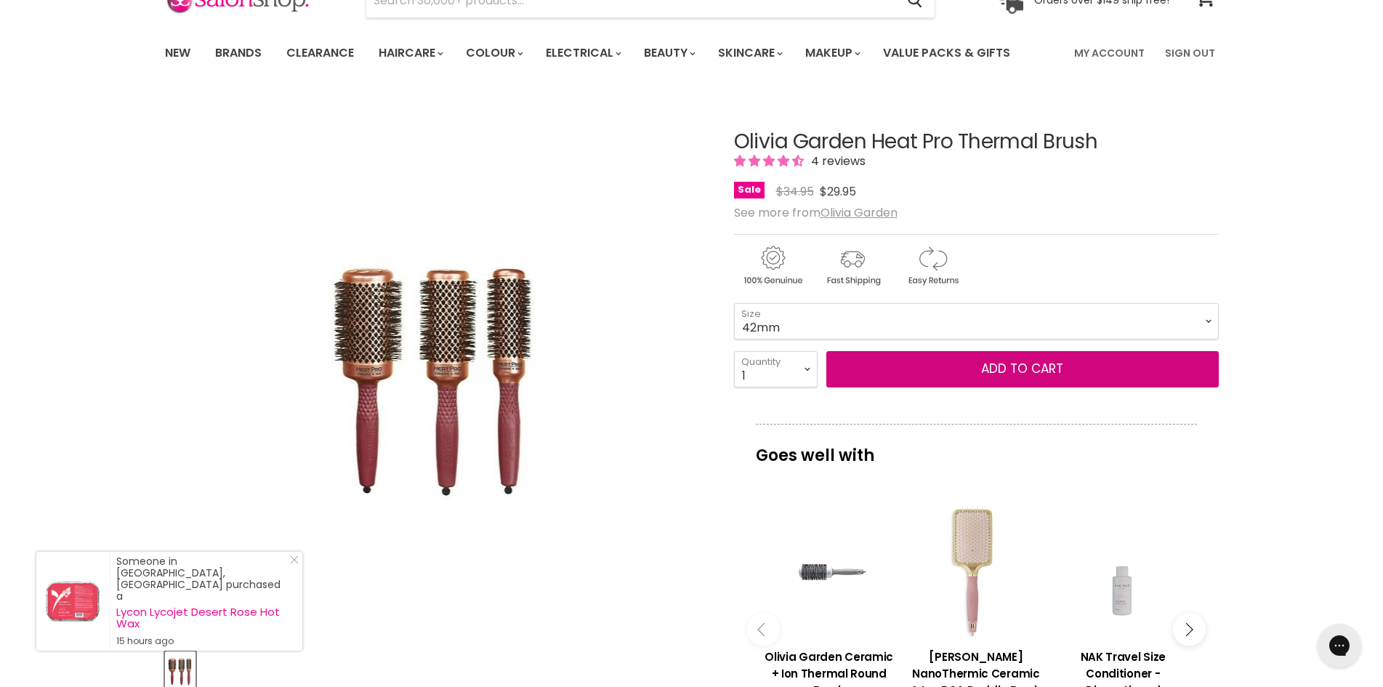
scroll to position [73, 0]
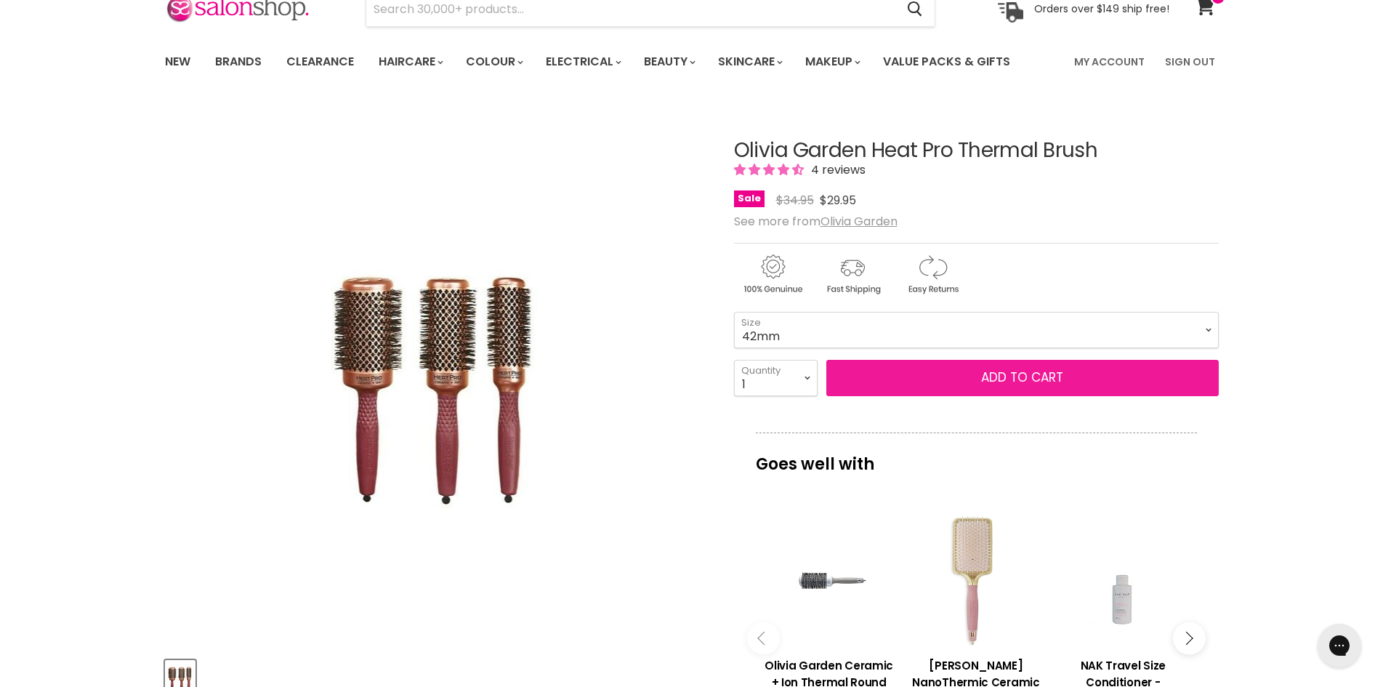
click at [1011, 377] on button "Add to cart" at bounding box center [1022, 378] width 392 height 36
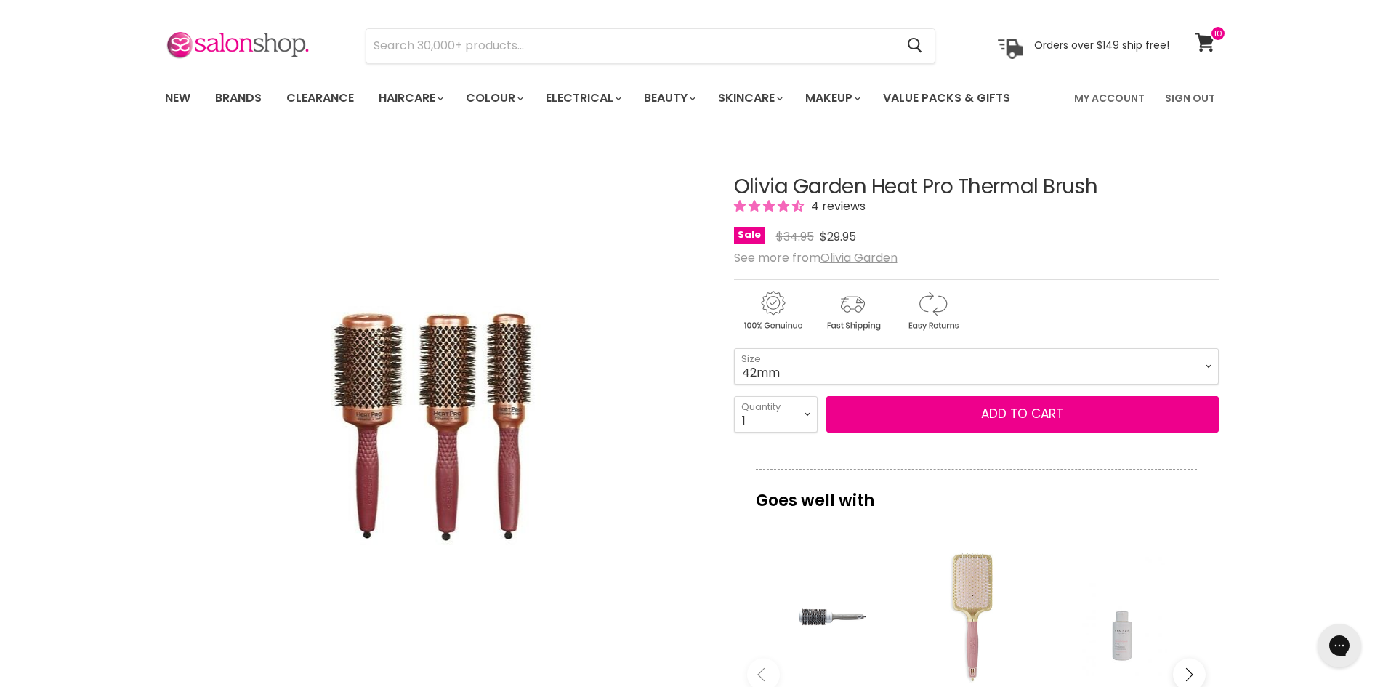
scroll to position [0, 0]
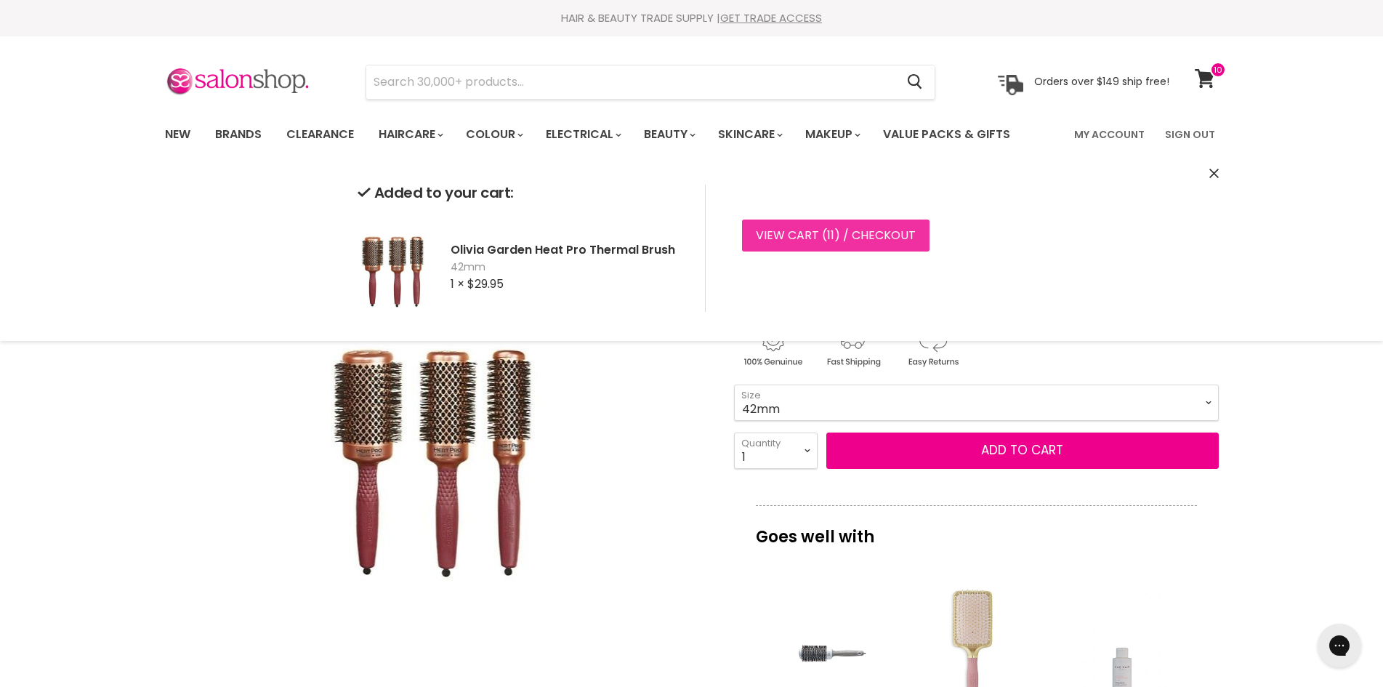
click at [878, 228] on link "View cart ( 11 ) / Checkout" at bounding box center [835, 235] width 187 height 32
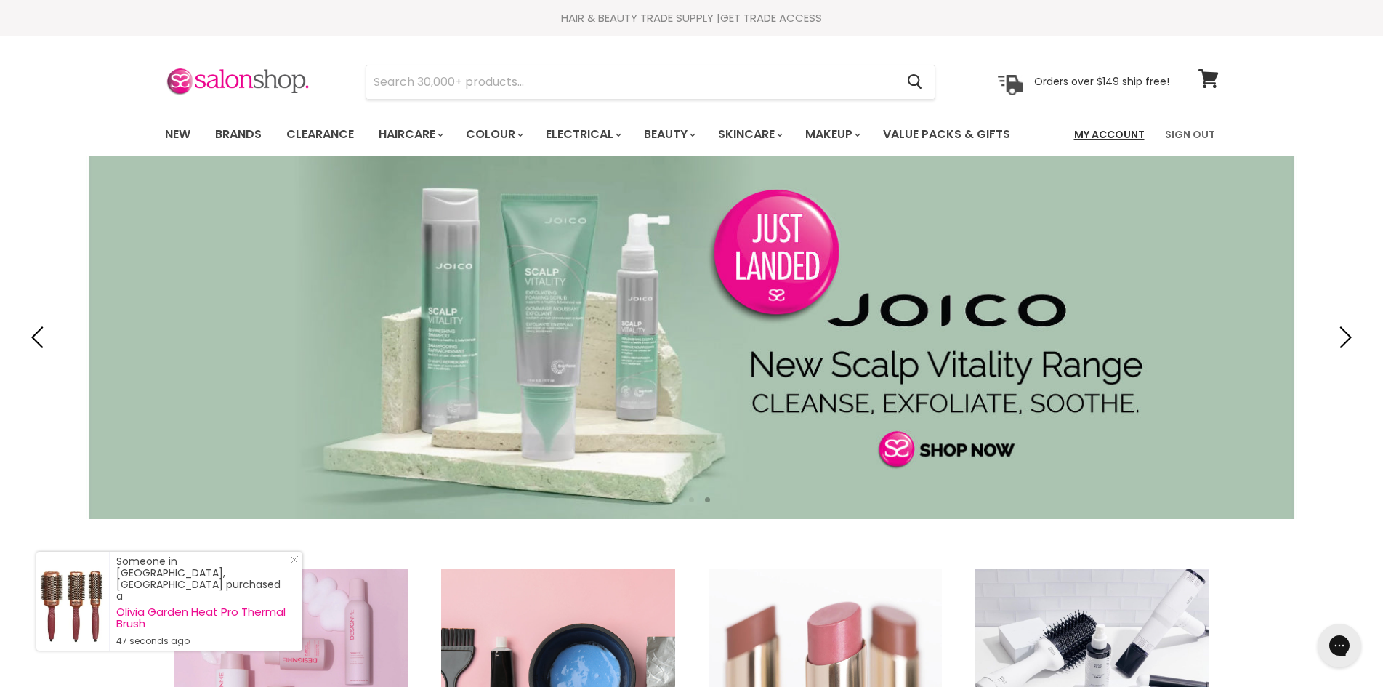
click at [1126, 137] on link "My Account" at bounding box center [1109, 134] width 88 height 31
